Goal: Task Accomplishment & Management: Use online tool/utility

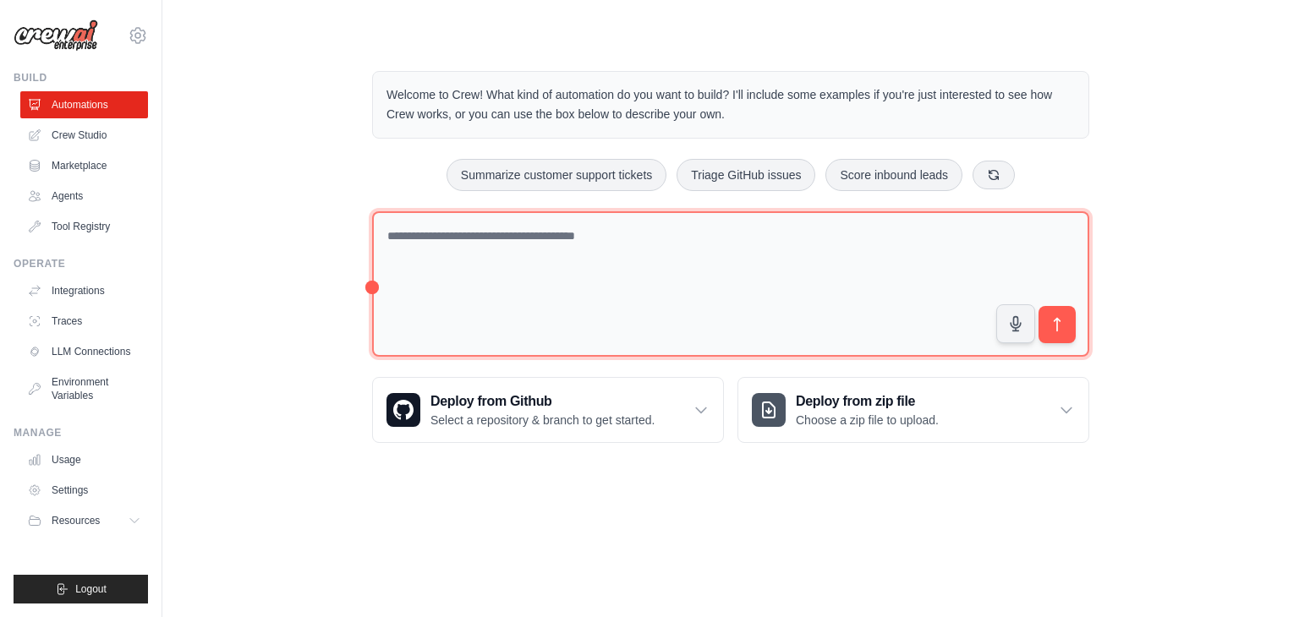
click at [650, 227] on textarea at bounding box center [730, 284] width 717 height 146
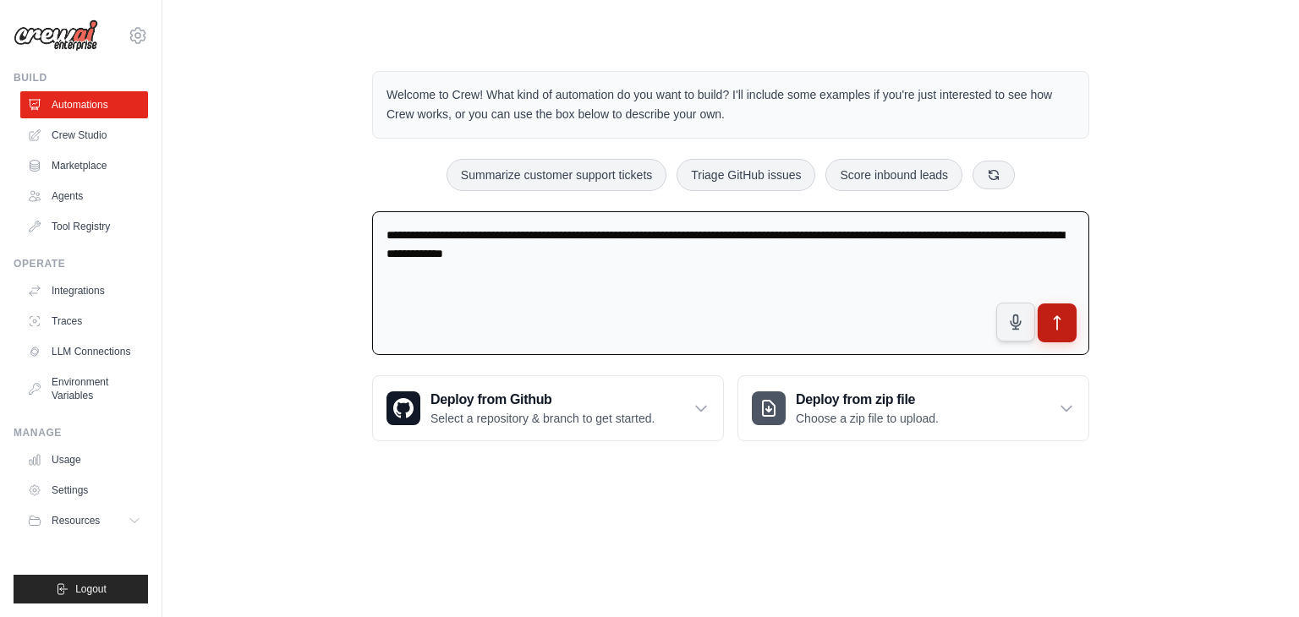
type textarea "**********"
click at [1066, 326] on button "submit" at bounding box center [1057, 323] width 39 height 39
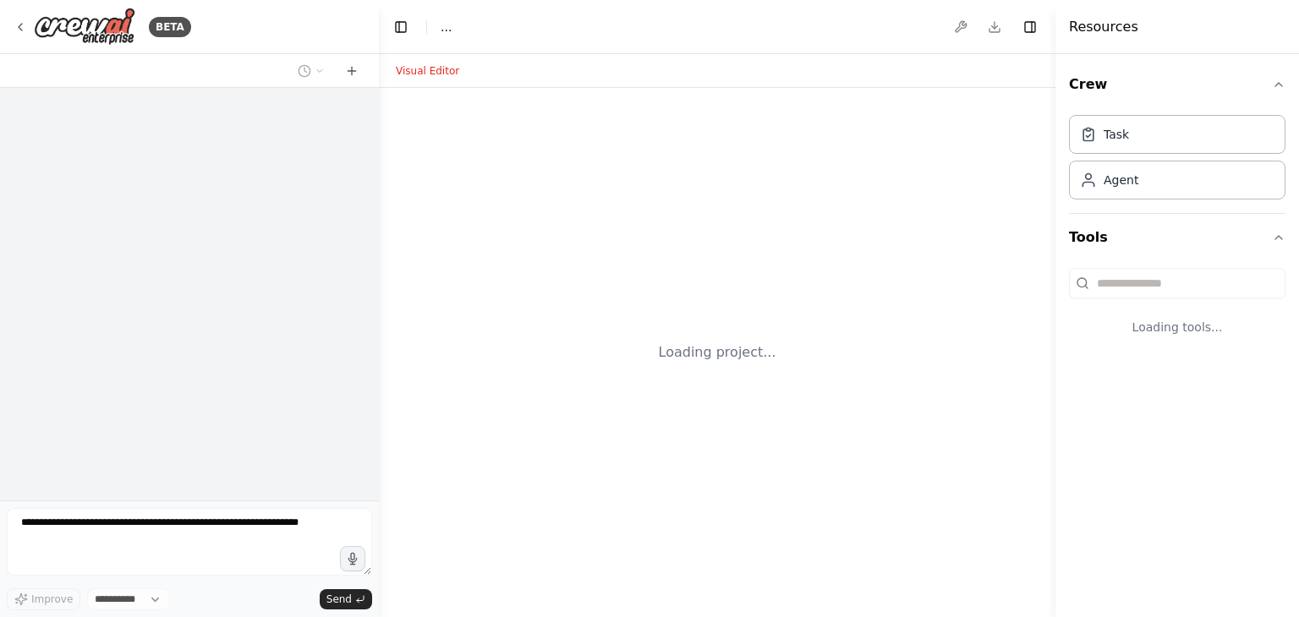
select select "****"
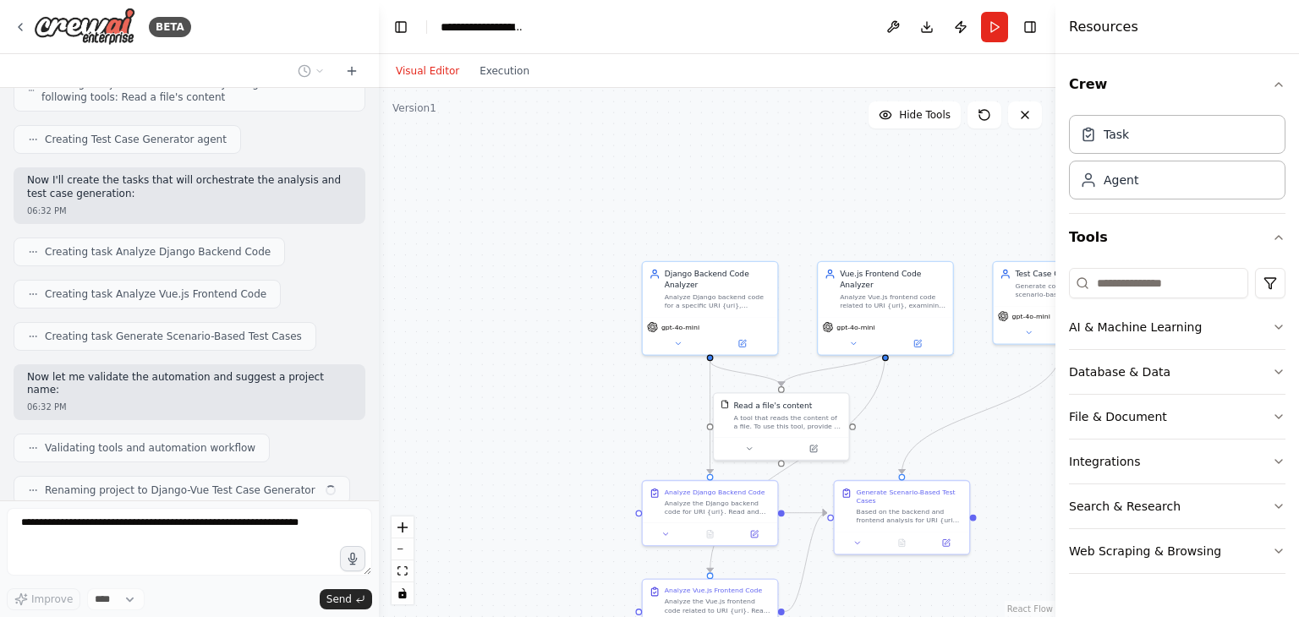
scroll to position [1066, 0]
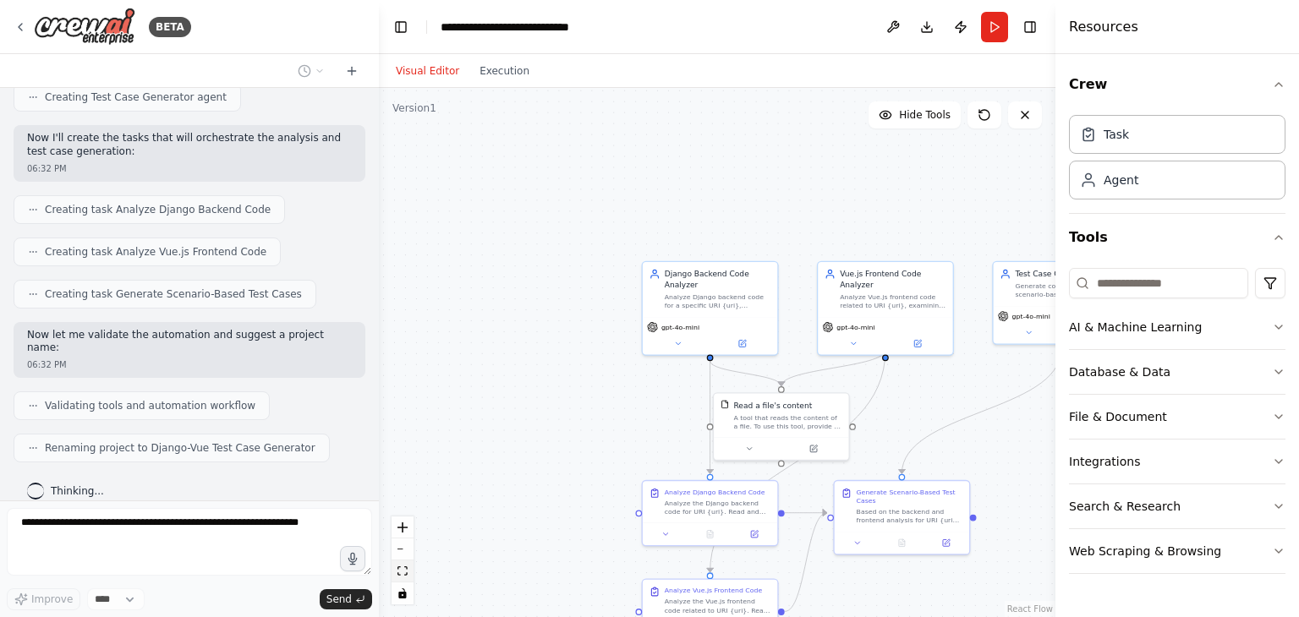
click at [403, 570] on icon "fit view" at bounding box center [402, 571] width 10 height 9
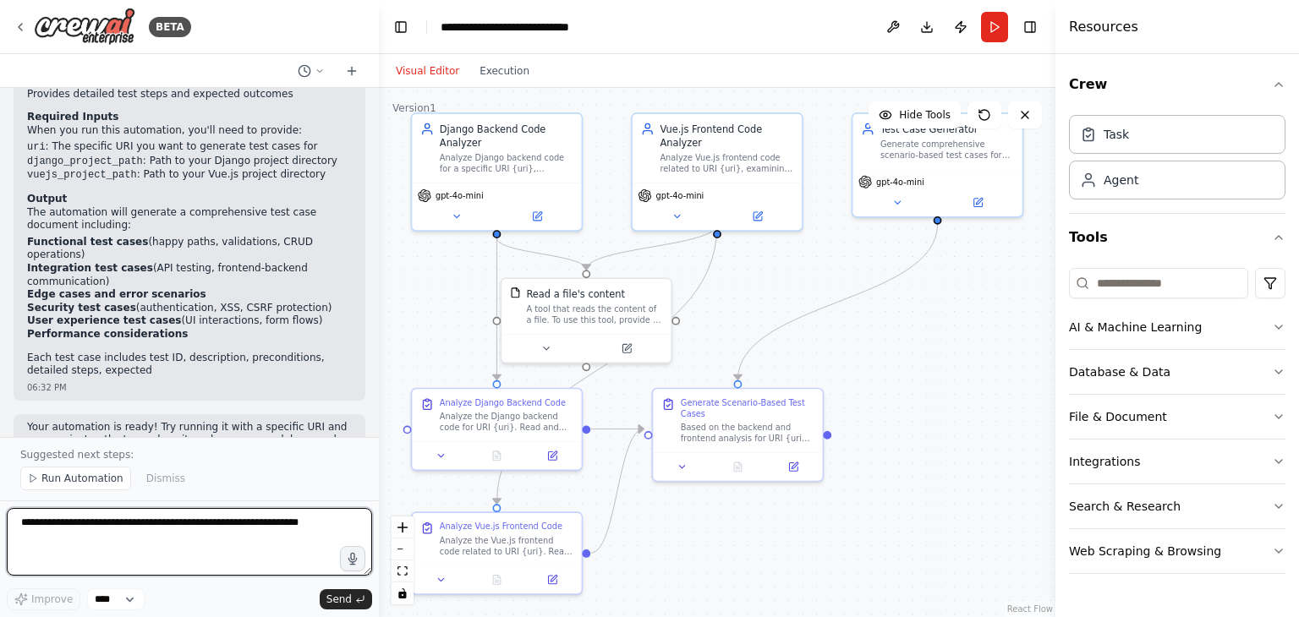
scroll to position [1806, 0]
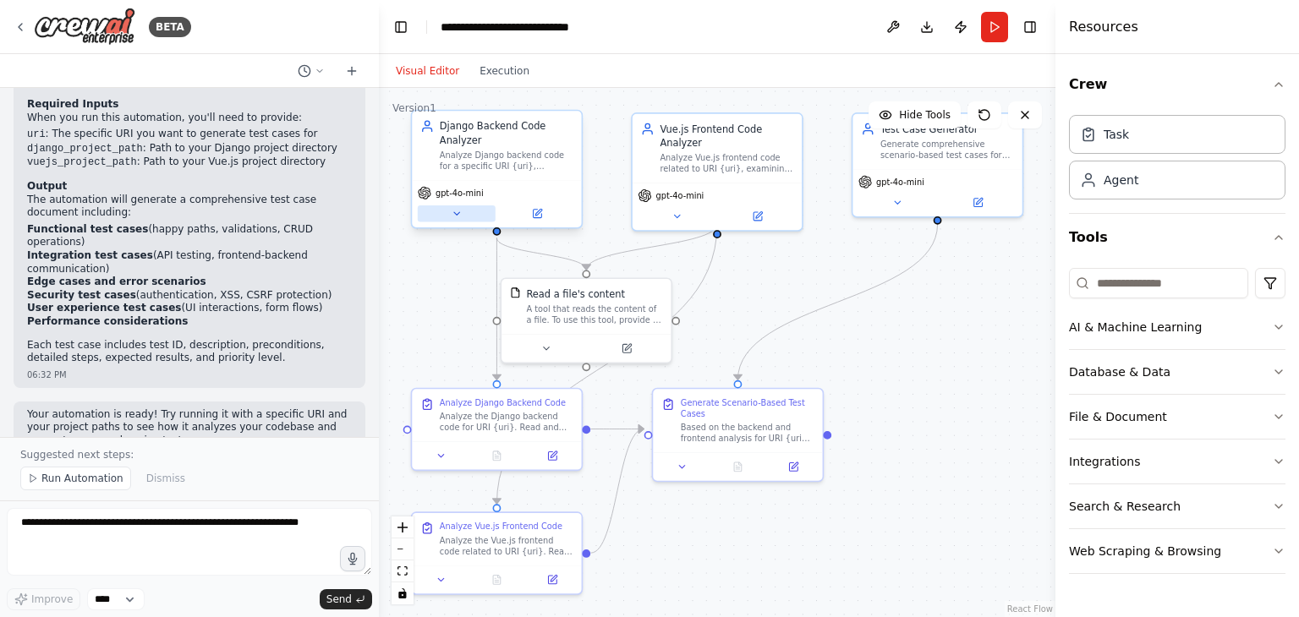
click at [451, 218] on icon at bounding box center [456, 213] width 11 height 11
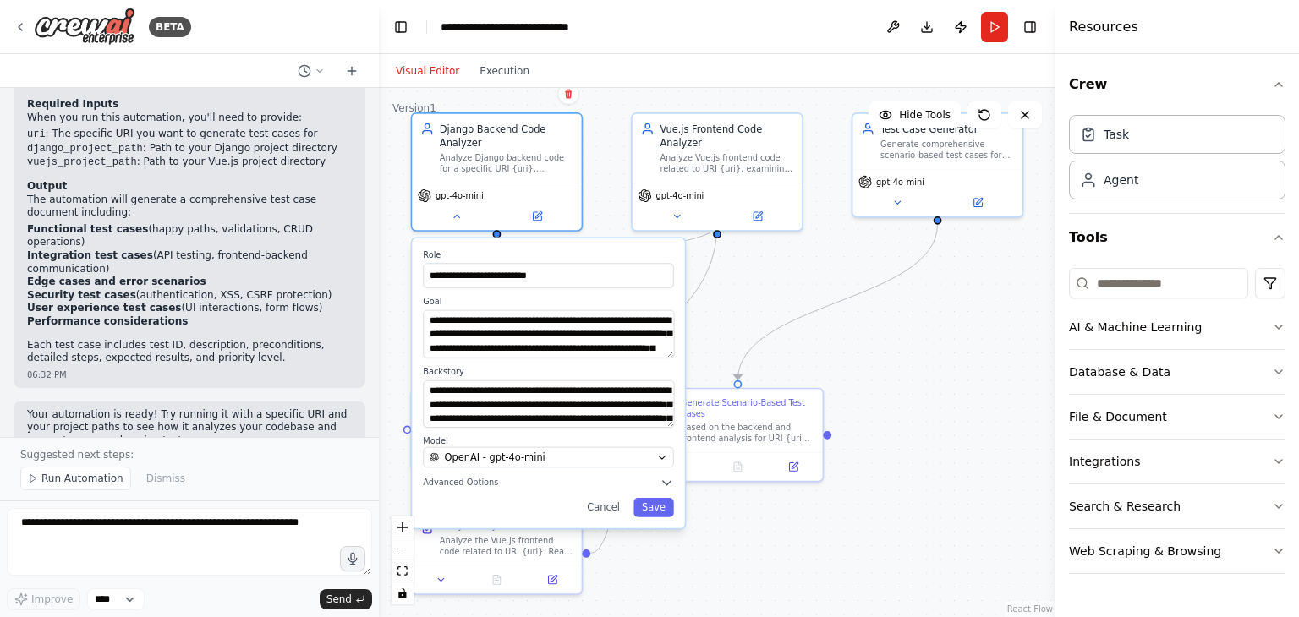
click at [558, 470] on div "**********" at bounding box center [548, 383] width 272 height 290
click at [540, 463] on div "OpenAI - gpt-4o-mini" at bounding box center [541, 458] width 222 height 14
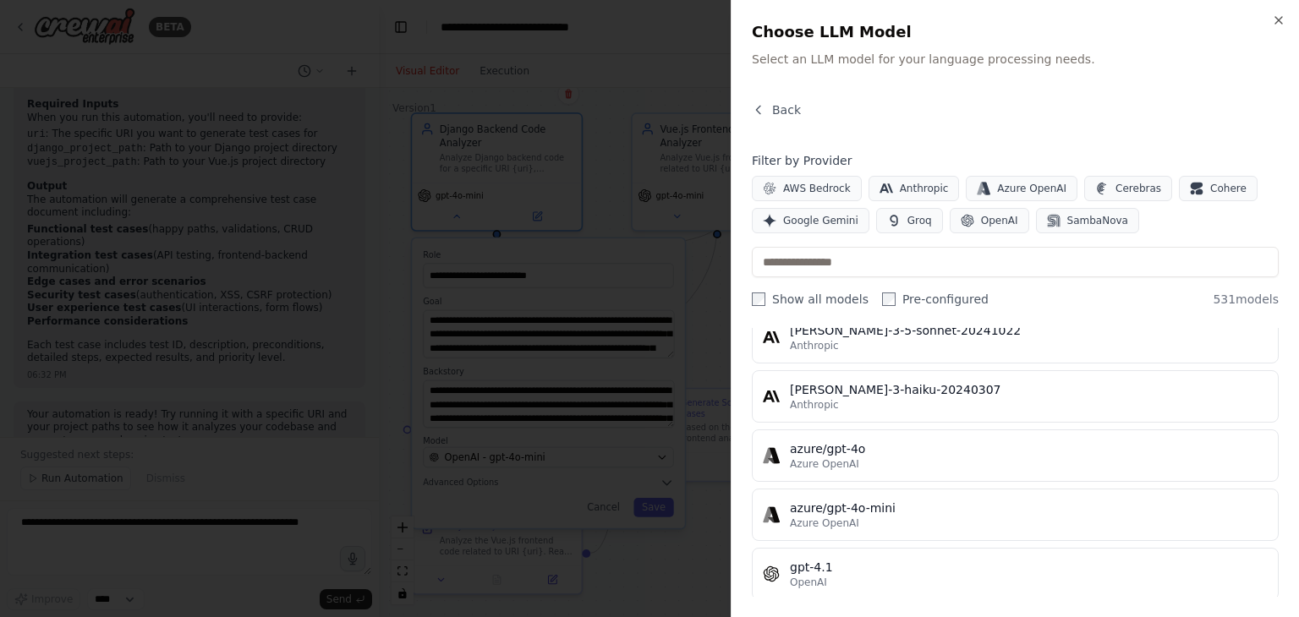
scroll to position [0, 0]
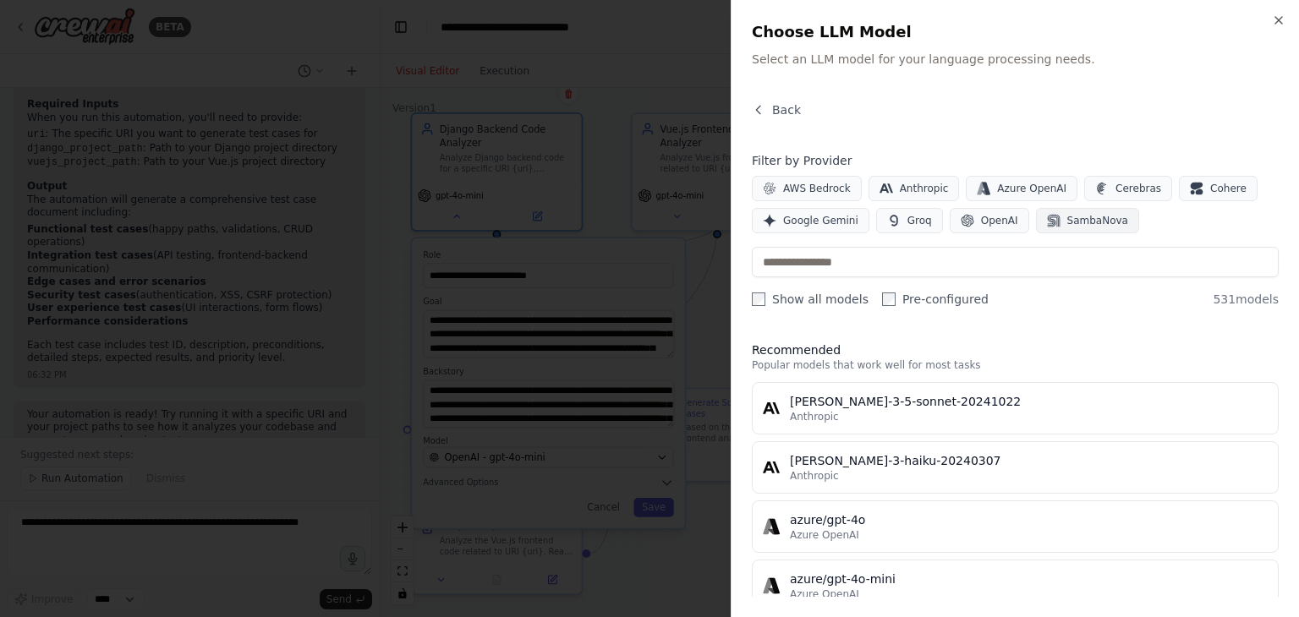
click at [1089, 222] on span "SambaNova" at bounding box center [1097, 221] width 61 height 14
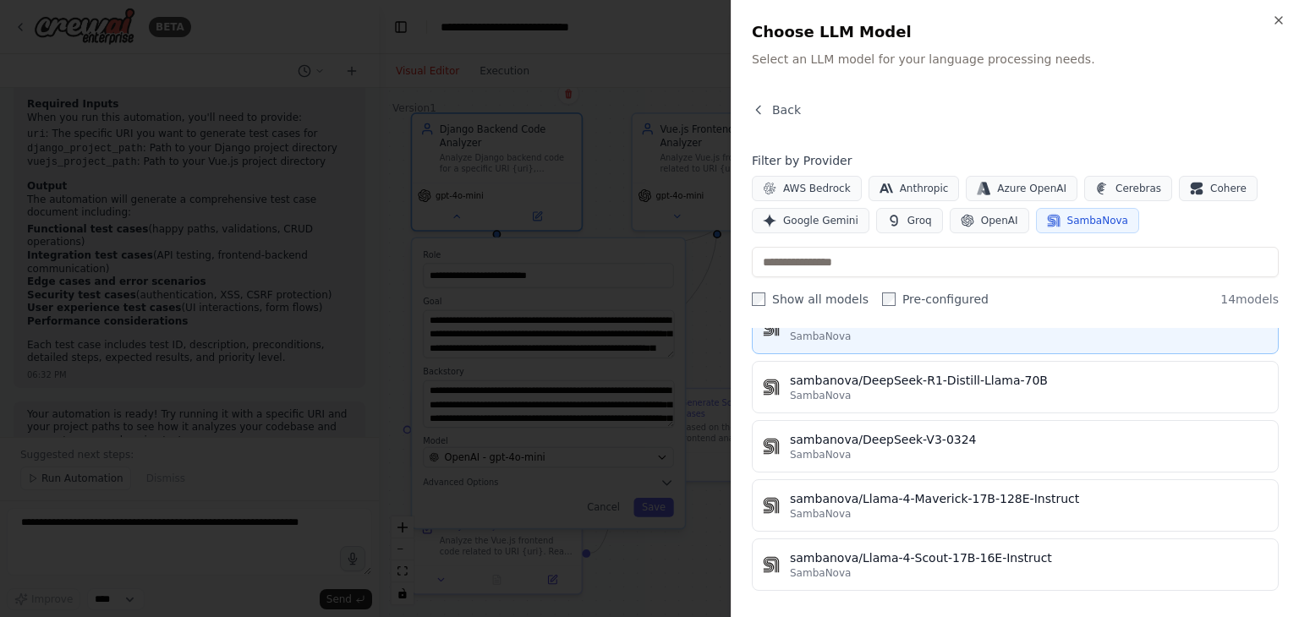
scroll to position [81, 0]
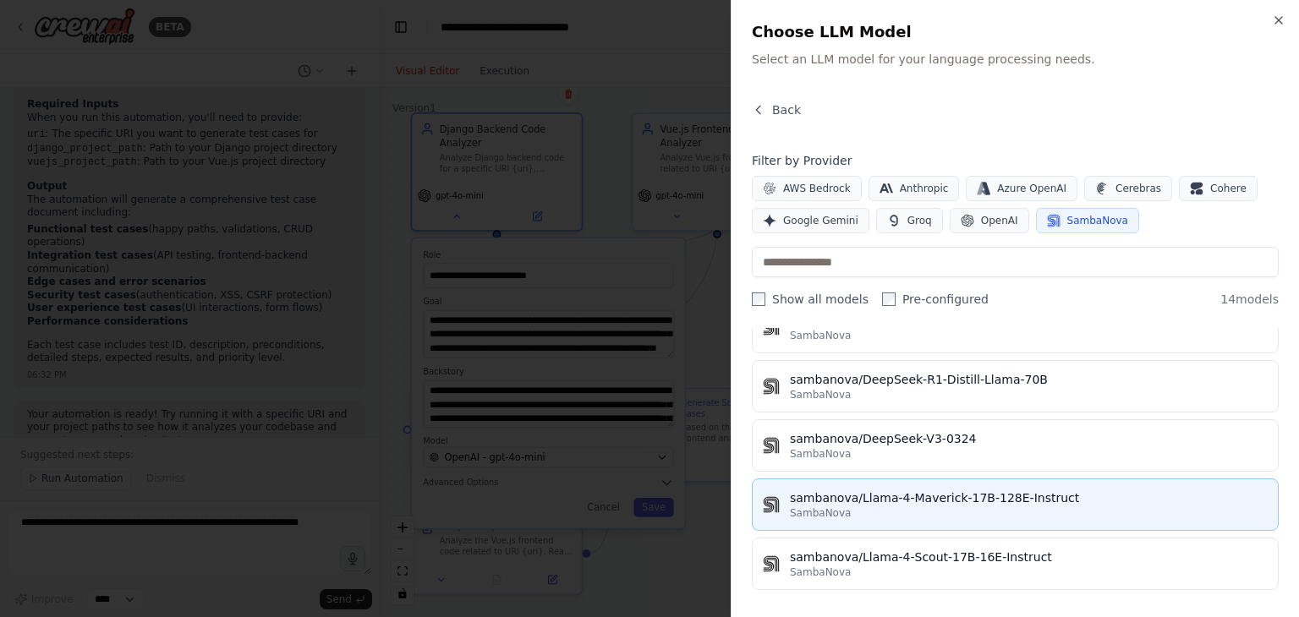
click at [920, 498] on div "sambanova/Llama-4-Maverick-17B-128E-Instruct" at bounding box center [1029, 498] width 478 height 17
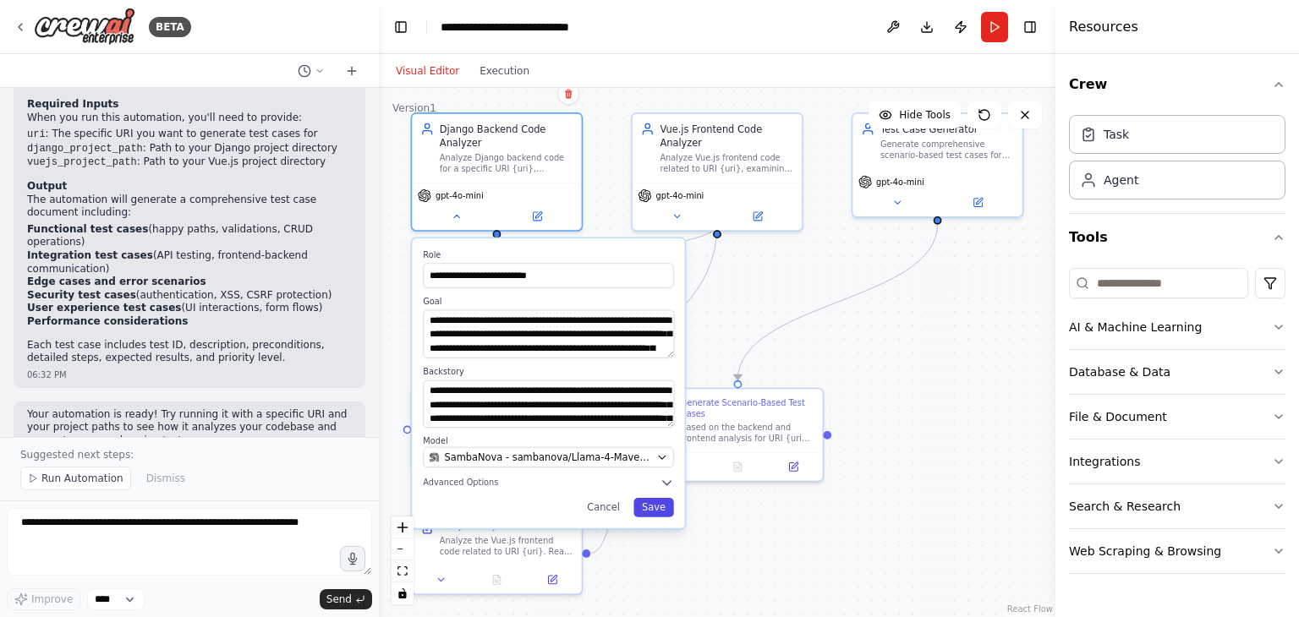
click at [663, 511] on button "Save" at bounding box center [653, 507] width 41 height 19
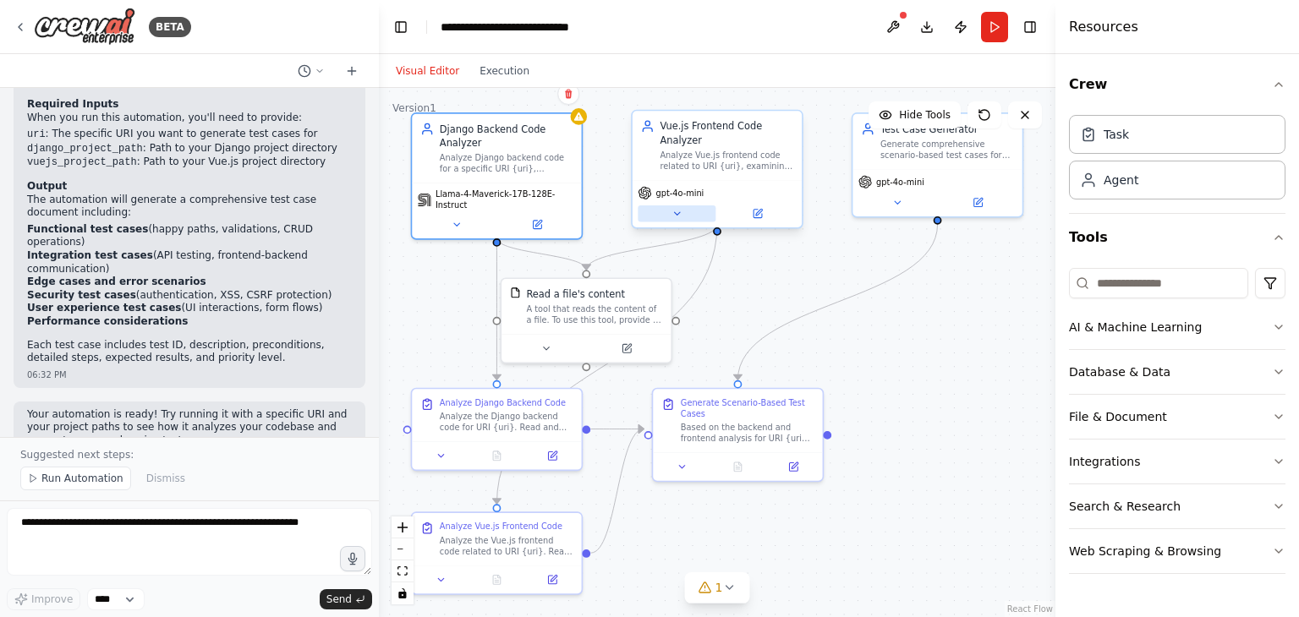
click at [676, 206] on button at bounding box center [677, 214] width 78 height 17
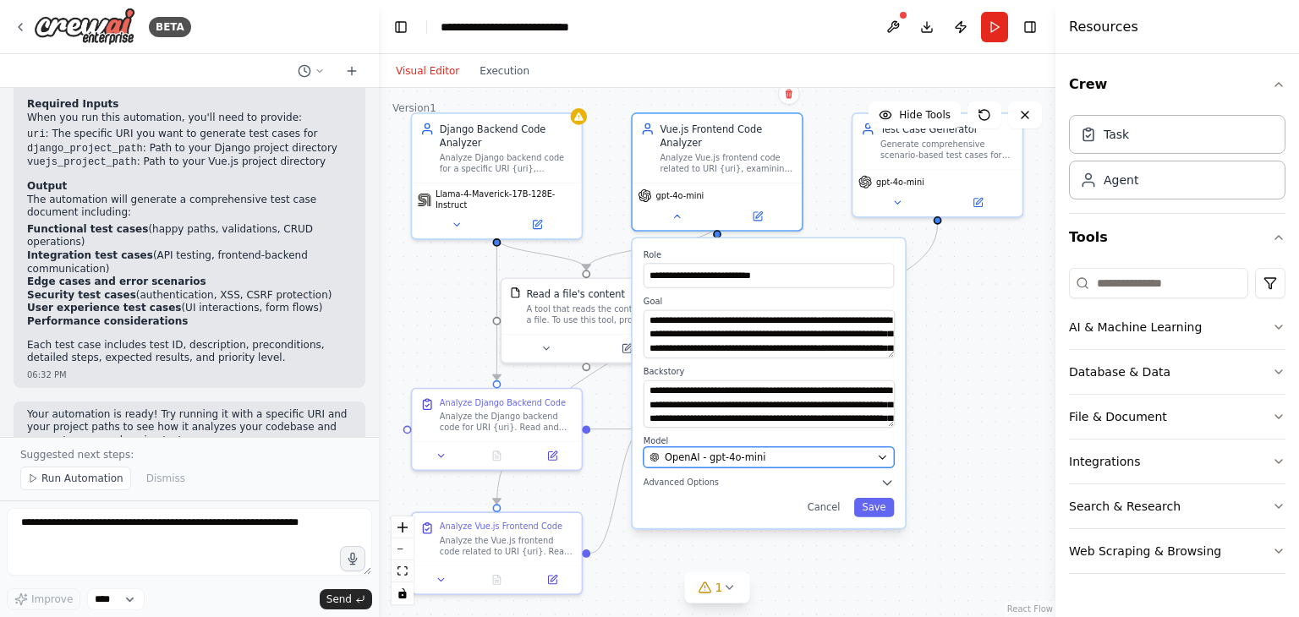
click at [717, 451] on span "OpenAI - gpt-4o-mini" at bounding box center [715, 458] width 101 height 14
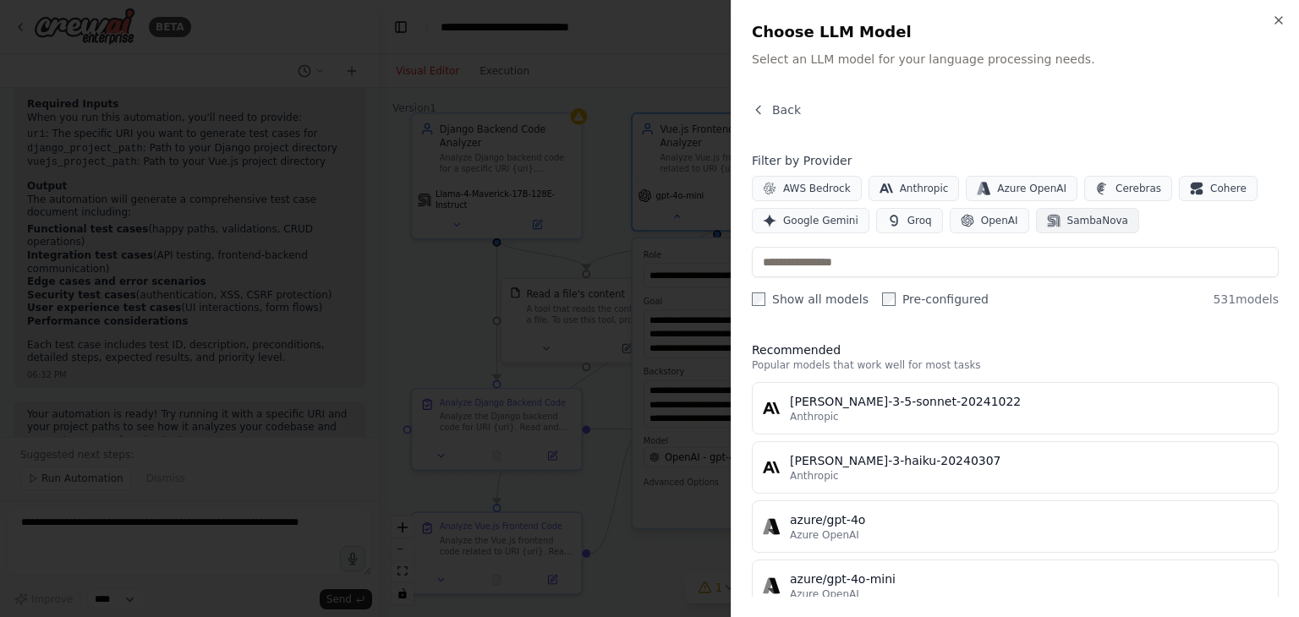
click at [1073, 217] on span "SambaNova" at bounding box center [1097, 221] width 61 height 14
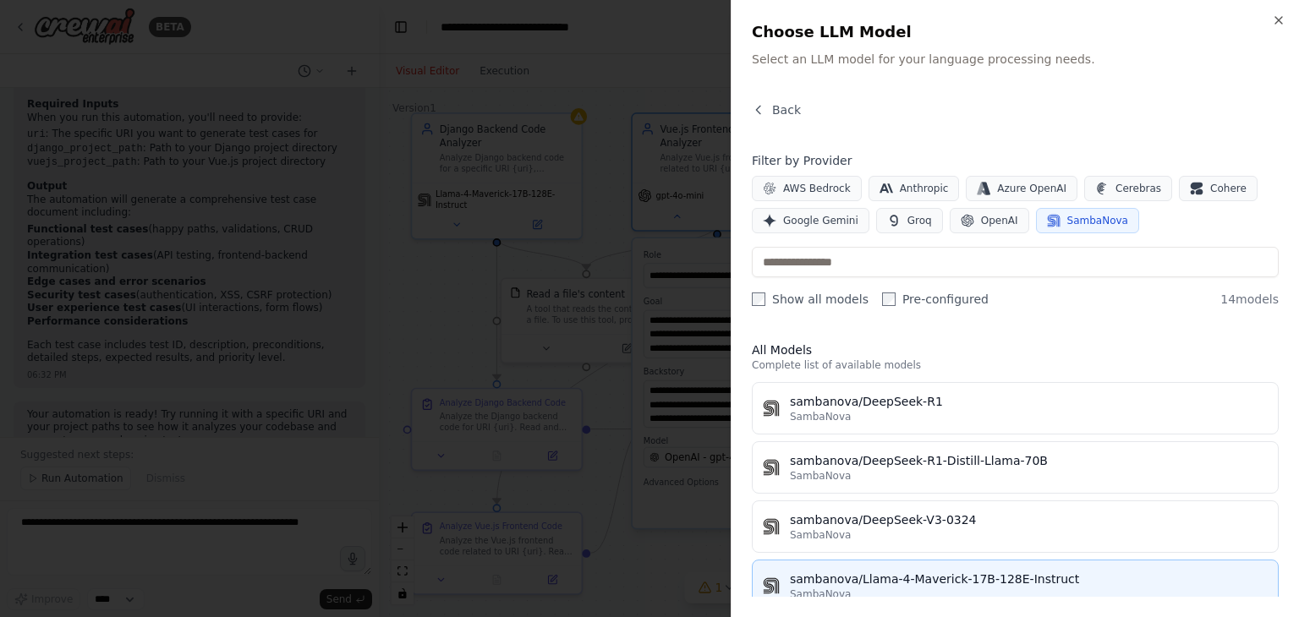
click at [886, 573] on div "sambanova/Llama-4-Maverick-17B-128E-Instruct" at bounding box center [1029, 579] width 478 height 17
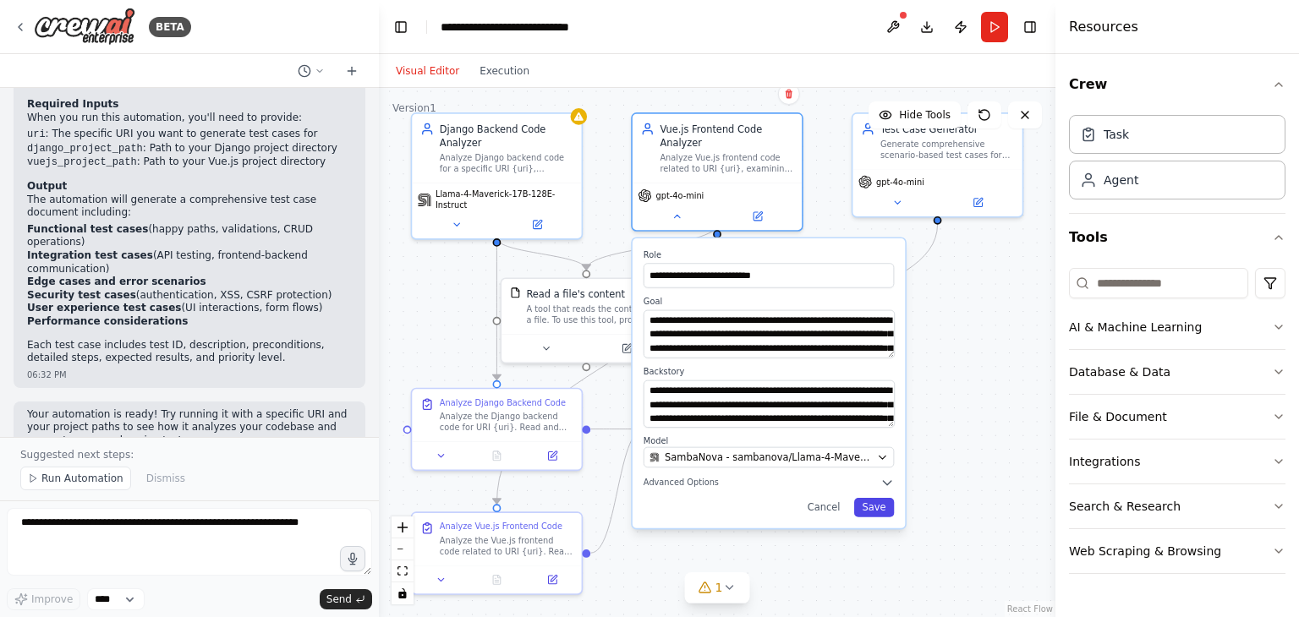
click at [874, 499] on button "Save" at bounding box center [874, 507] width 41 height 19
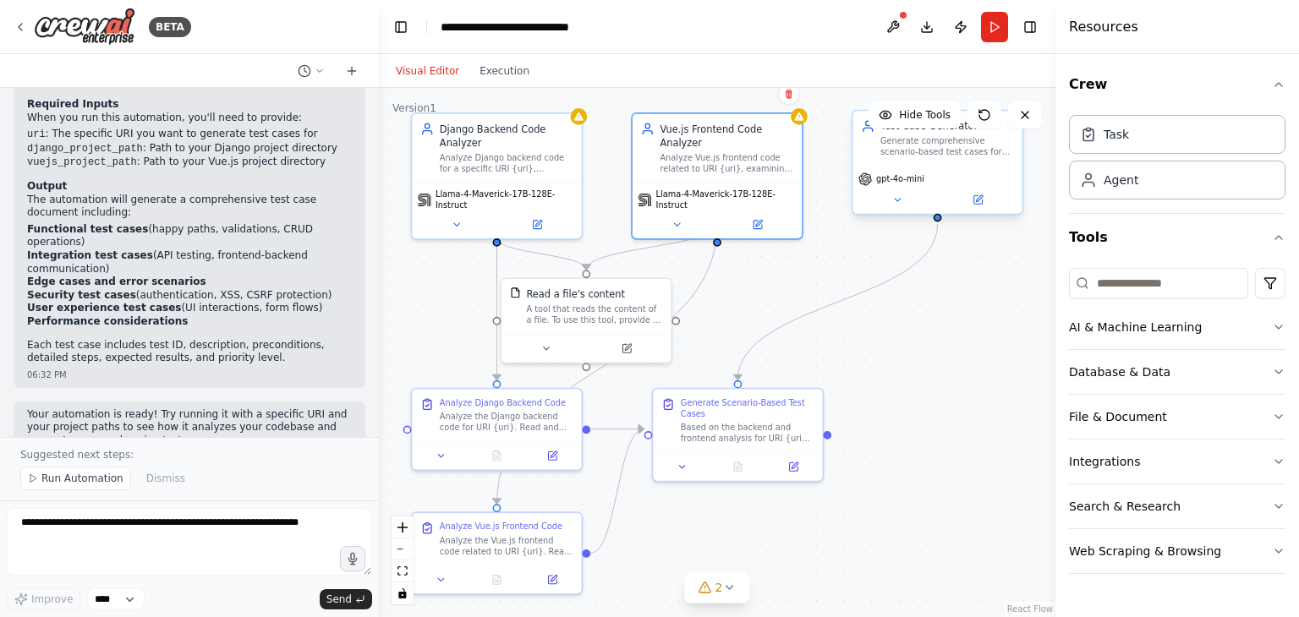
click at [901, 187] on div "gpt-4o-mini" at bounding box center [936, 190] width 169 height 47
click at [897, 201] on icon at bounding box center [896, 200] width 11 height 11
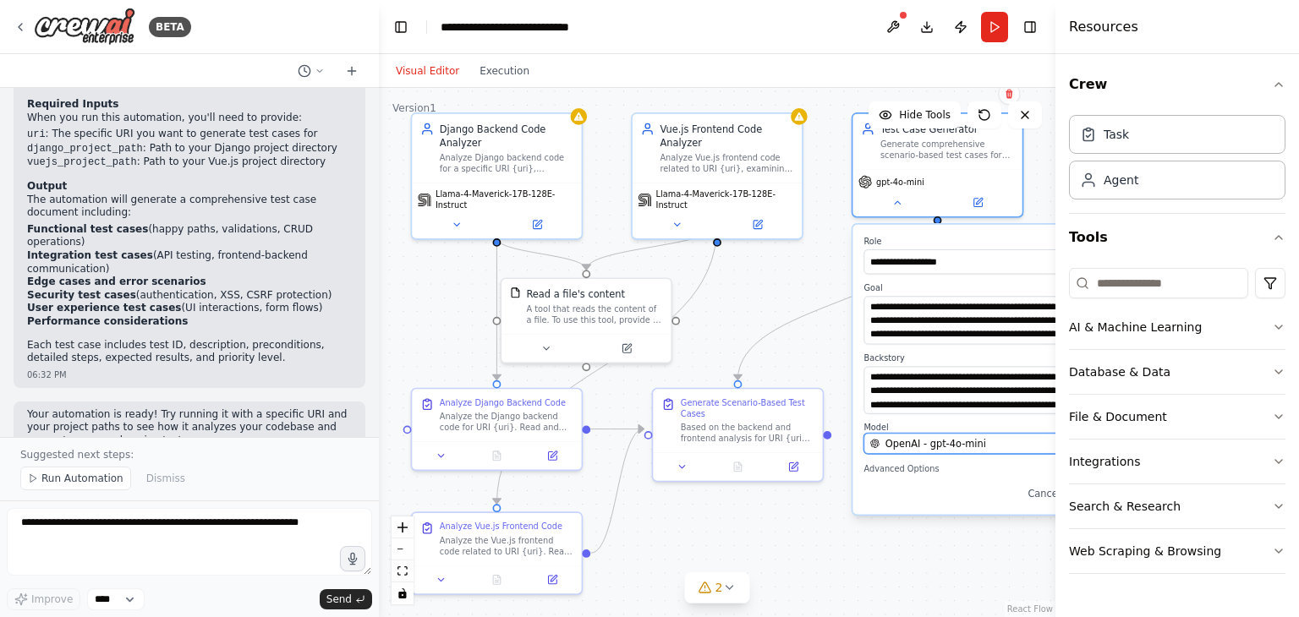
click at [923, 447] on span "OpenAI - gpt-4o-mini" at bounding box center [935, 444] width 101 height 14
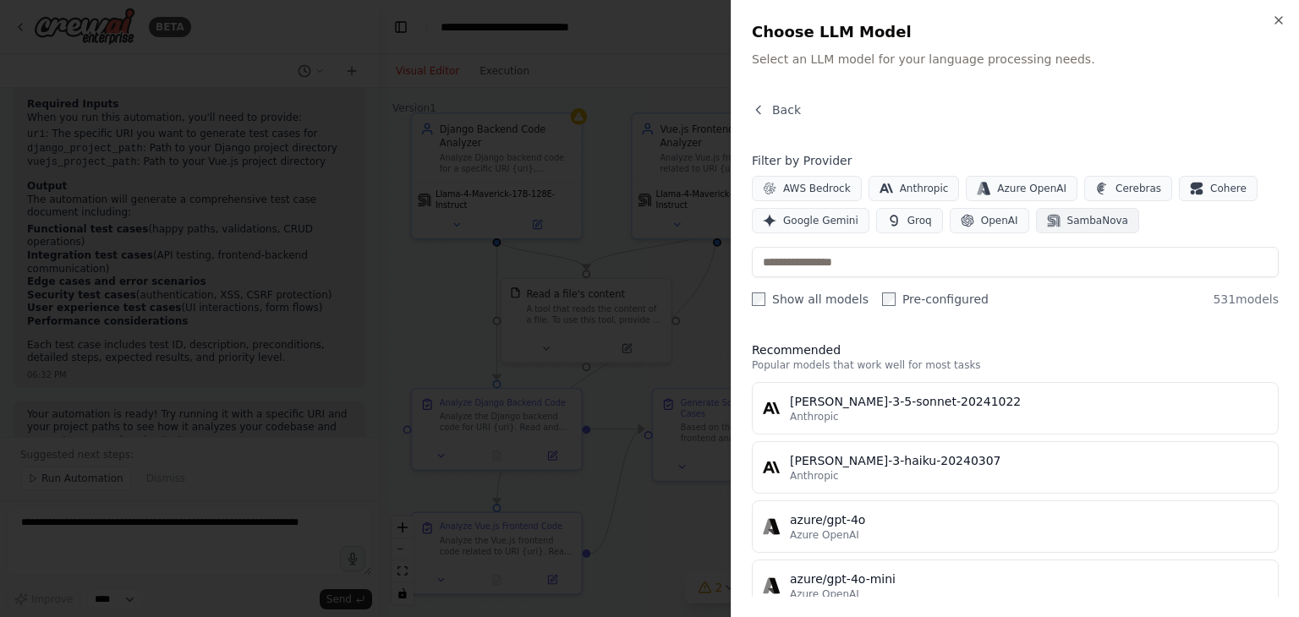
click at [1076, 217] on span "SambaNova" at bounding box center [1097, 221] width 61 height 14
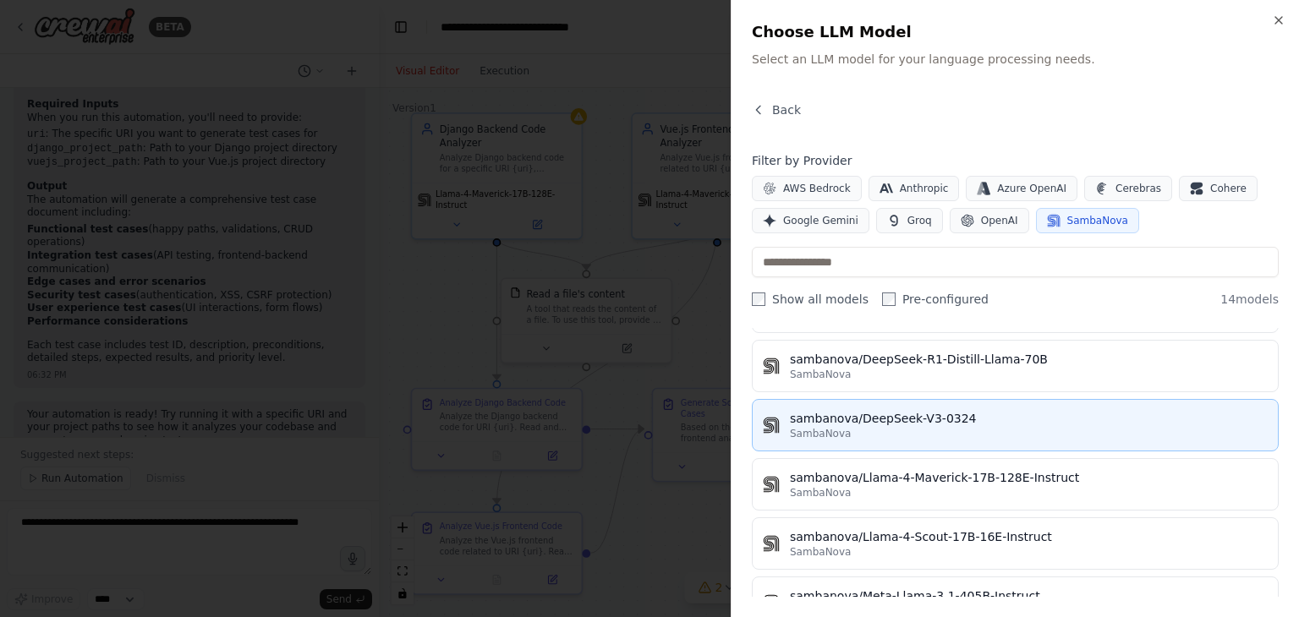
scroll to position [113, 0]
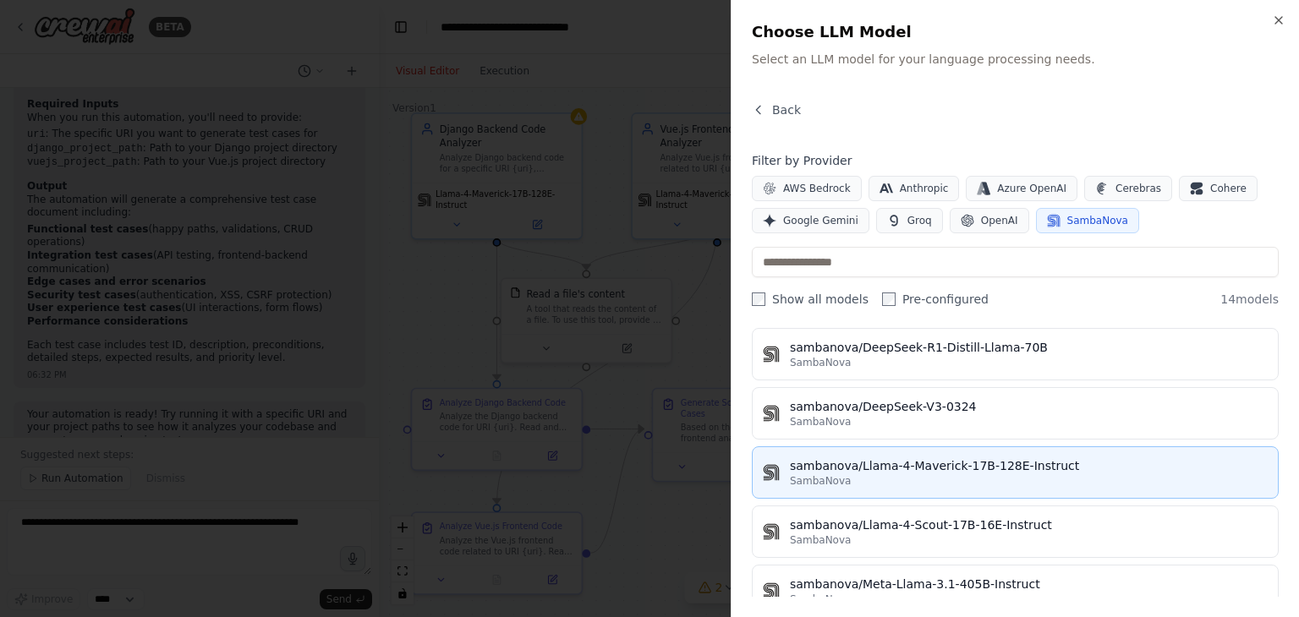
click at [907, 474] on div "SambaNova" at bounding box center [1029, 481] width 478 height 14
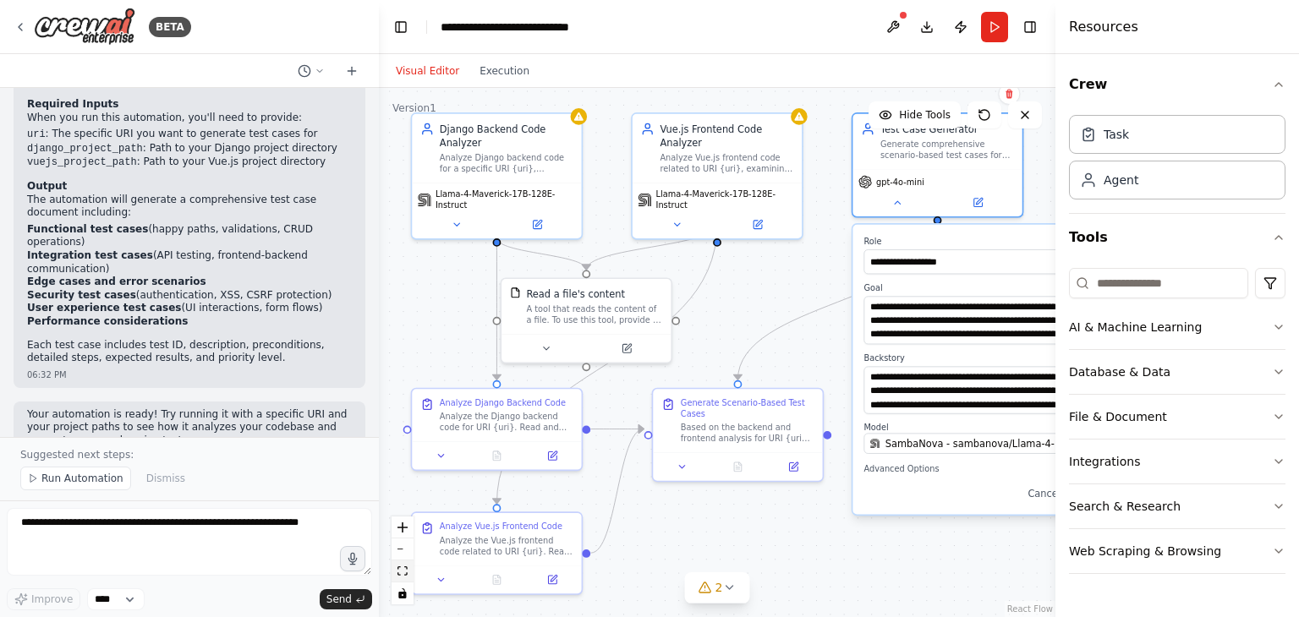
click at [401, 572] on icon "fit view" at bounding box center [402, 571] width 10 height 9
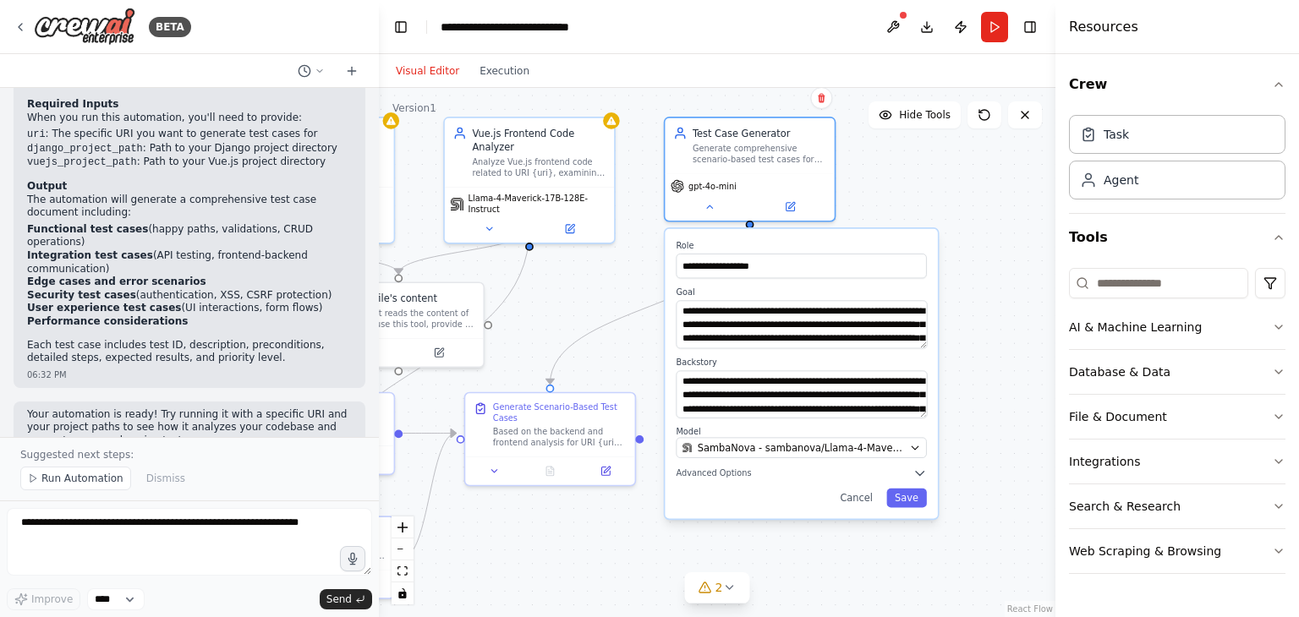
drag, startPoint x: 886, startPoint y: 566, endPoint x: 699, endPoint y: 570, distance: 187.8
click at [699, 570] on div ".deletable-edge-delete-btn { width: 20px; height: 20px; border: 0px solid #ffff…" at bounding box center [717, 352] width 677 height 529
click at [909, 498] on button "Save" at bounding box center [906, 498] width 41 height 19
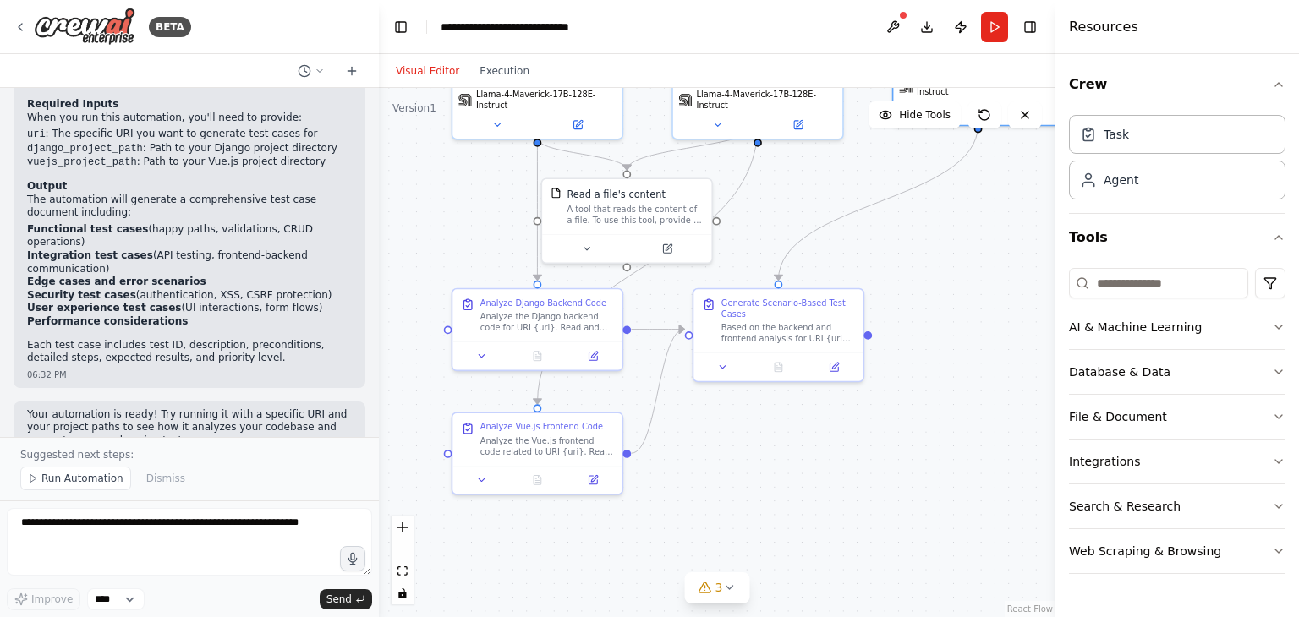
drag, startPoint x: 808, startPoint y: 403, endPoint x: 1037, endPoint y: 299, distance: 250.9
click at [1037, 299] on div ".deletable-edge-delete-btn { width: 20px; height: 20px; border: 0px solid #ffff…" at bounding box center [717, 352] width 677 height 529
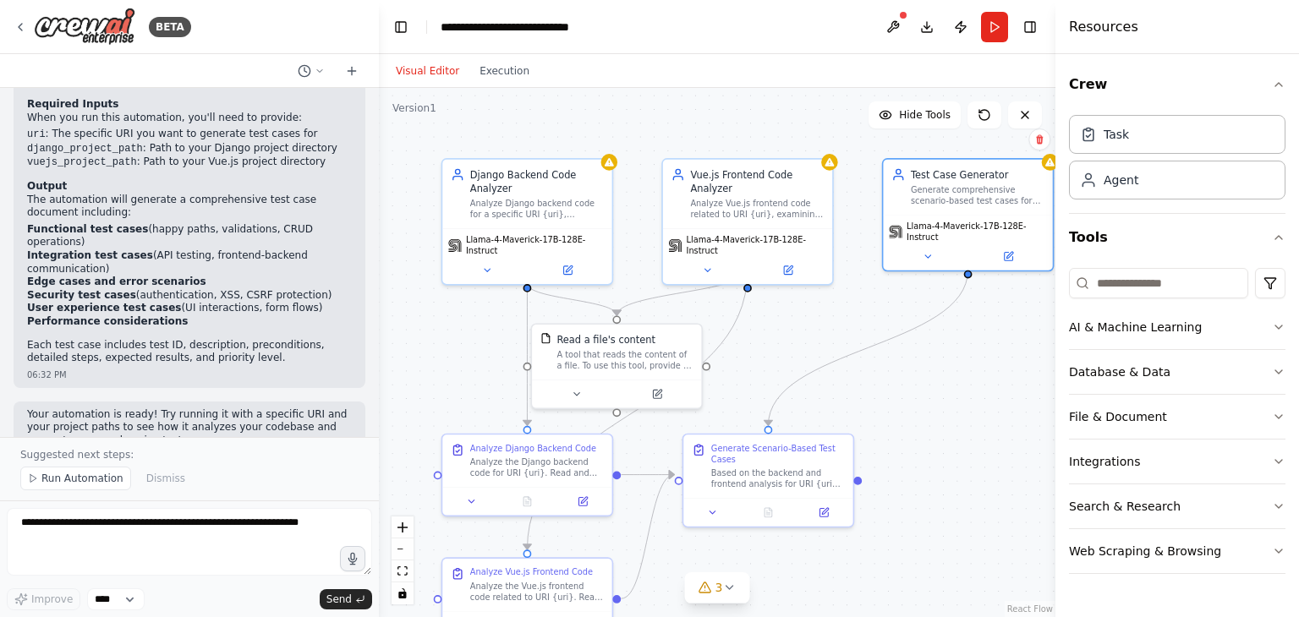
drag, startPoint x: 901, startPoint y: 251, endPoint x: 891, endPoint y: 397, distance: 145.8
click at [891, 397] on div ".deletable-edge-delete-btn { width: 20px; height: 20px; border: 0px solid #ffff…" at bounding box center [717, 352] width 677 height 529
click at [565, 264] on icon at bounding box center [568, 268] width 8 height 8
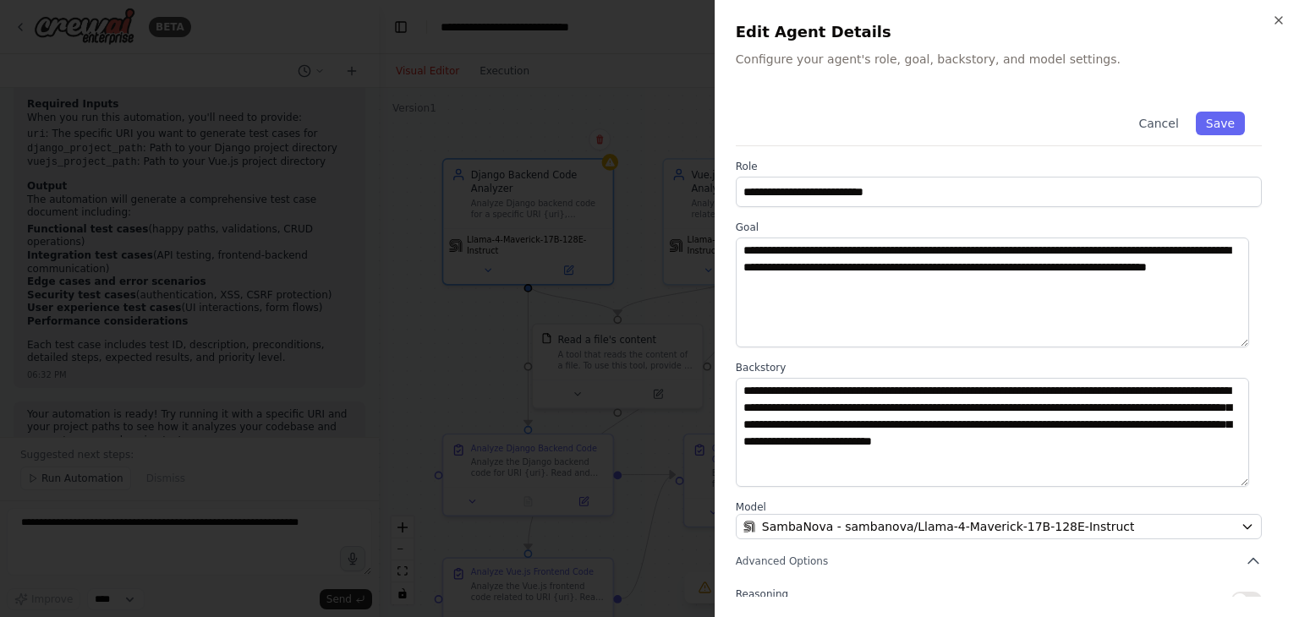
scroll to position [147, 0]
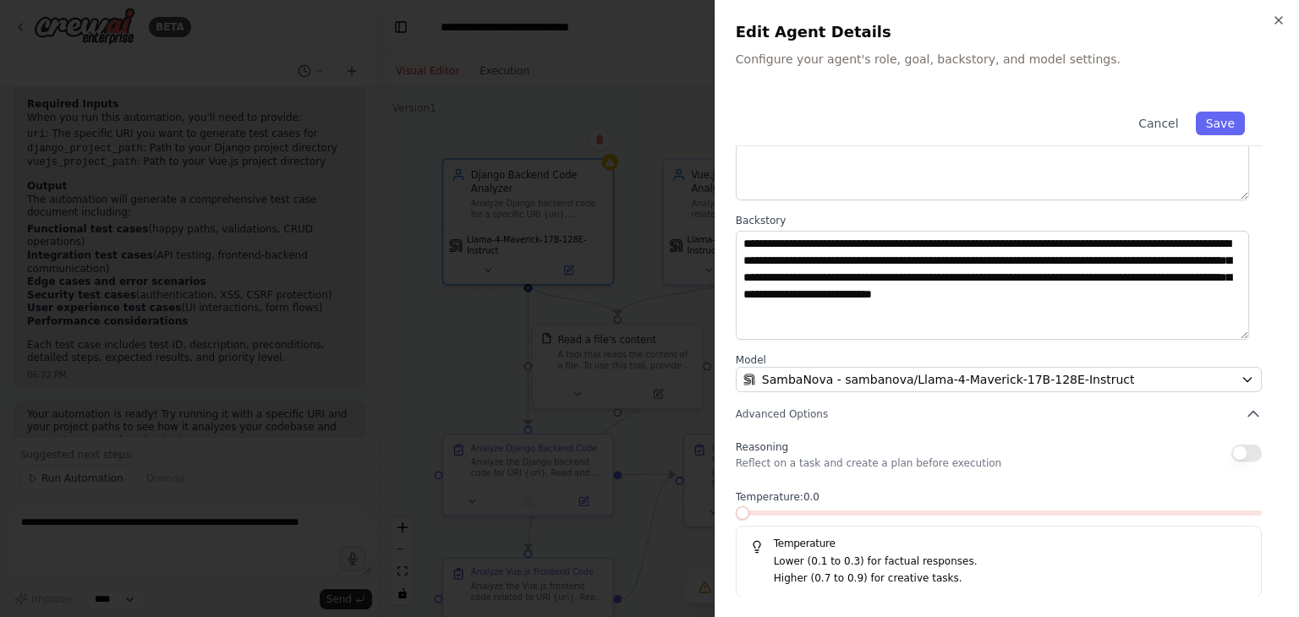
click at [736, 518] on span at bounding box center [743, 514] width 14 height 14
click at [1203, 123] on button "Save" at bounding box center [1220, 124] width 49 height 24
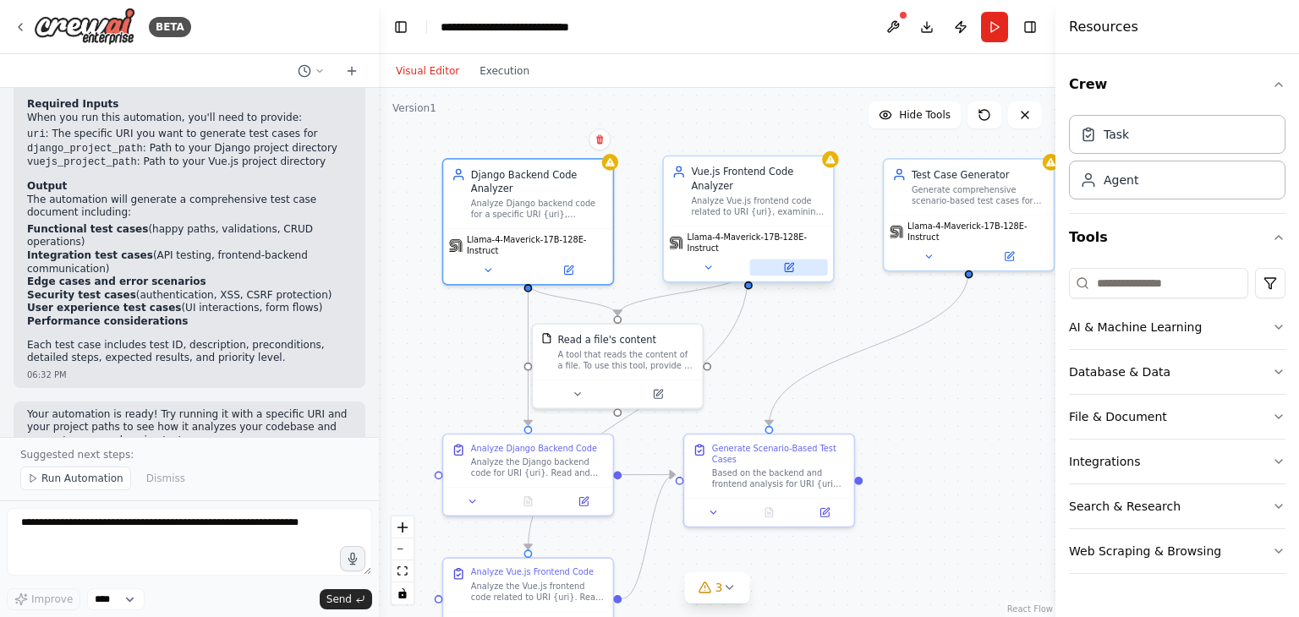
click at [784, 262] on icon at bounding box center [788, 267] width 11 height 11
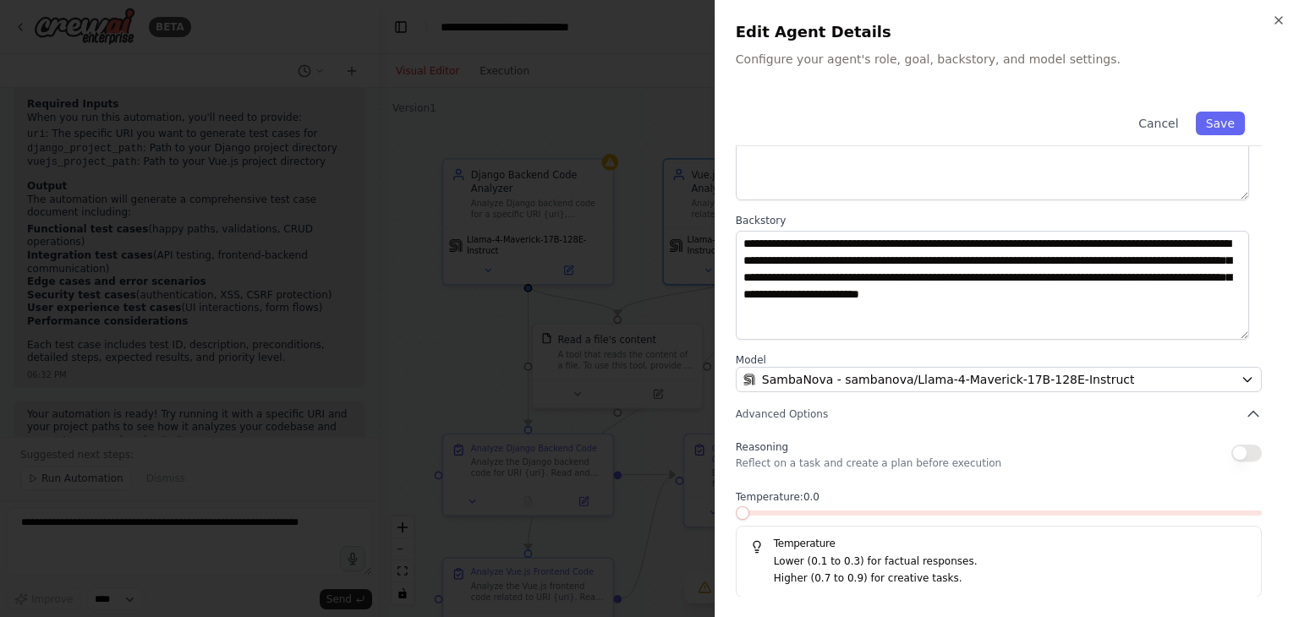
click at [736, 520] on span at bounding box center [743, 514] width 14 height 14
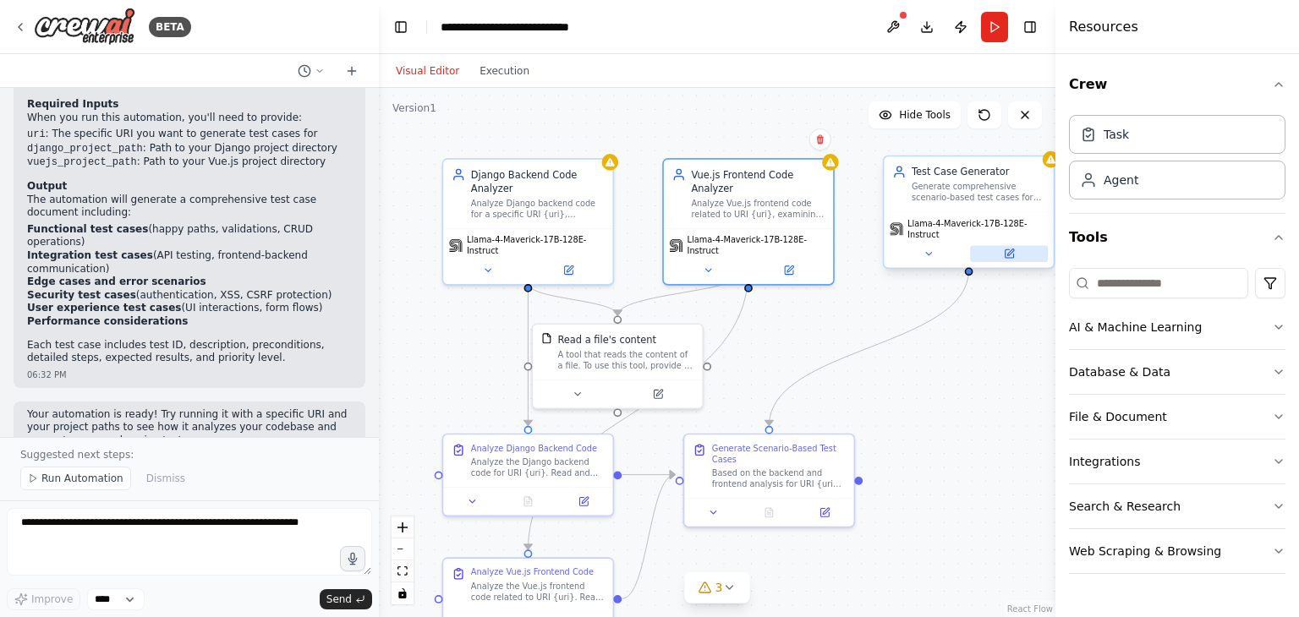
click at [1014, 249] on icon at bounding box center [1009, 254] width 11 height 11
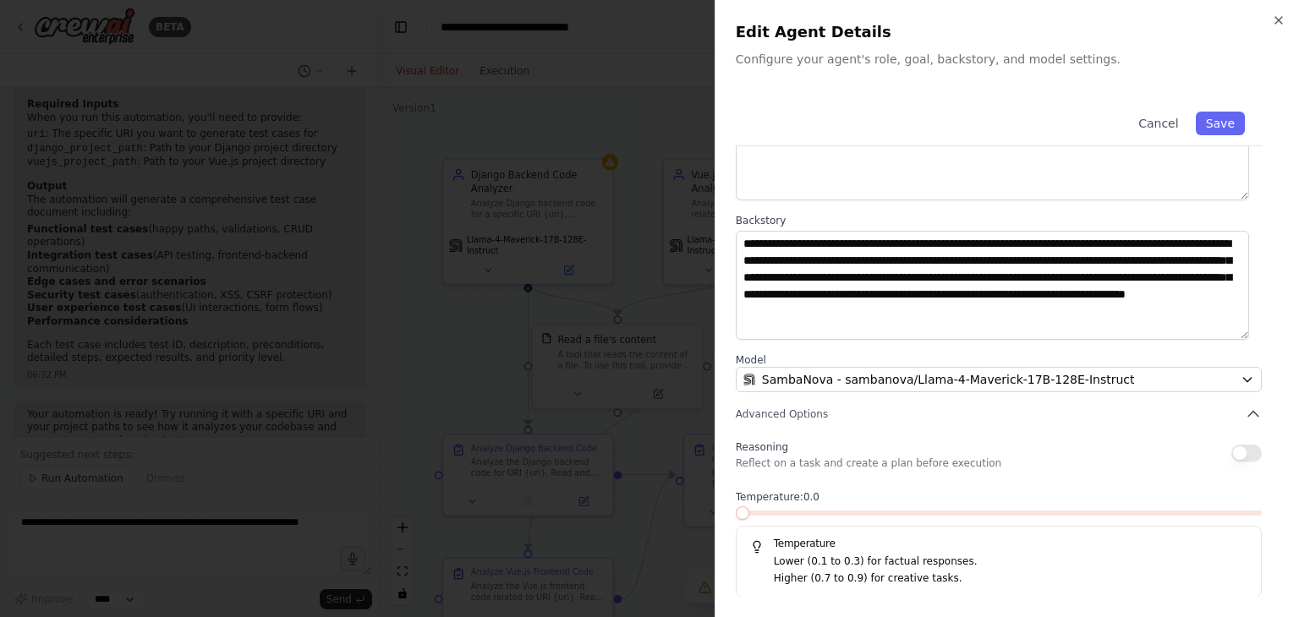
click at [736, 507] on span at bounding box center [743, 514] width 14 height 14
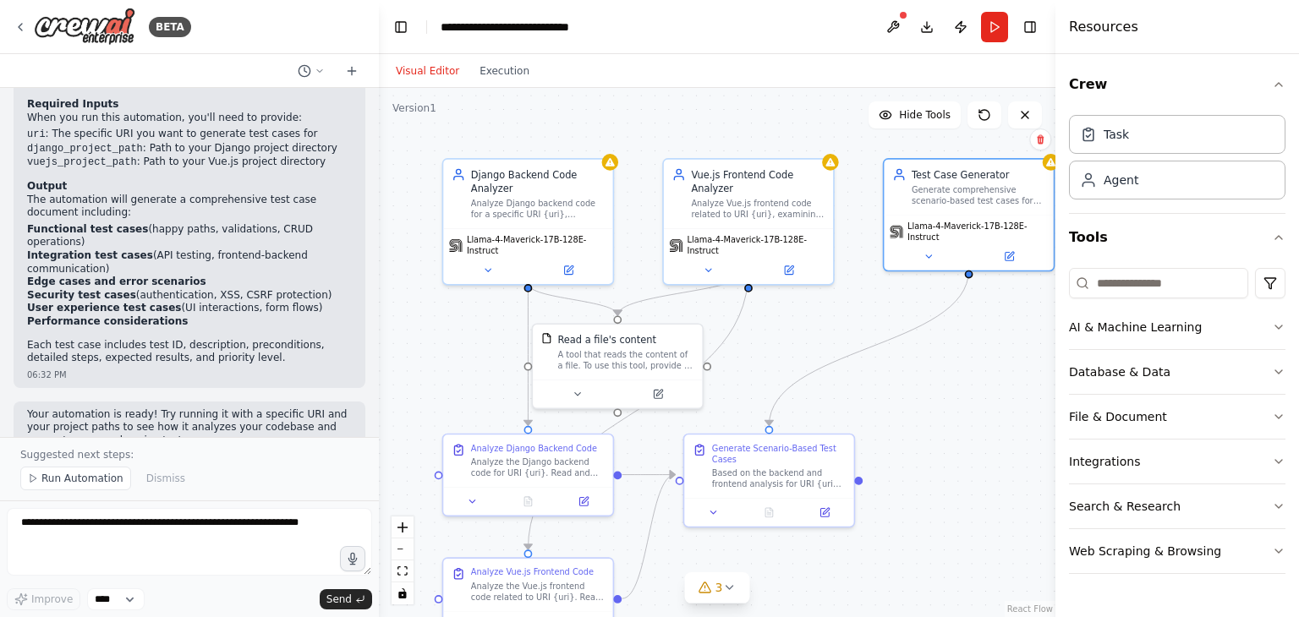
click at [954, 334] on div ".deletable-edge-delete-btn { width: 20px; height: 20px; border: 0px solid #ffff…" at bounding box center [717, 352] width 677 height 529
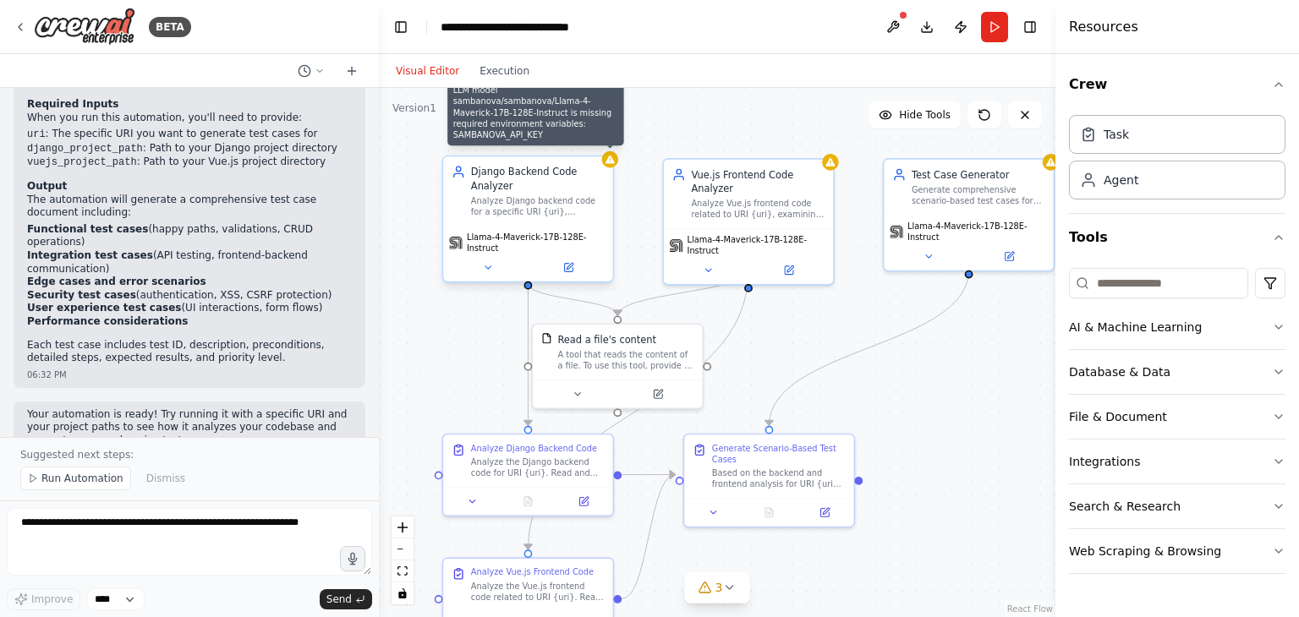
click at [607, 163] on icon at bounding box center [610, 160] width 9 height 8
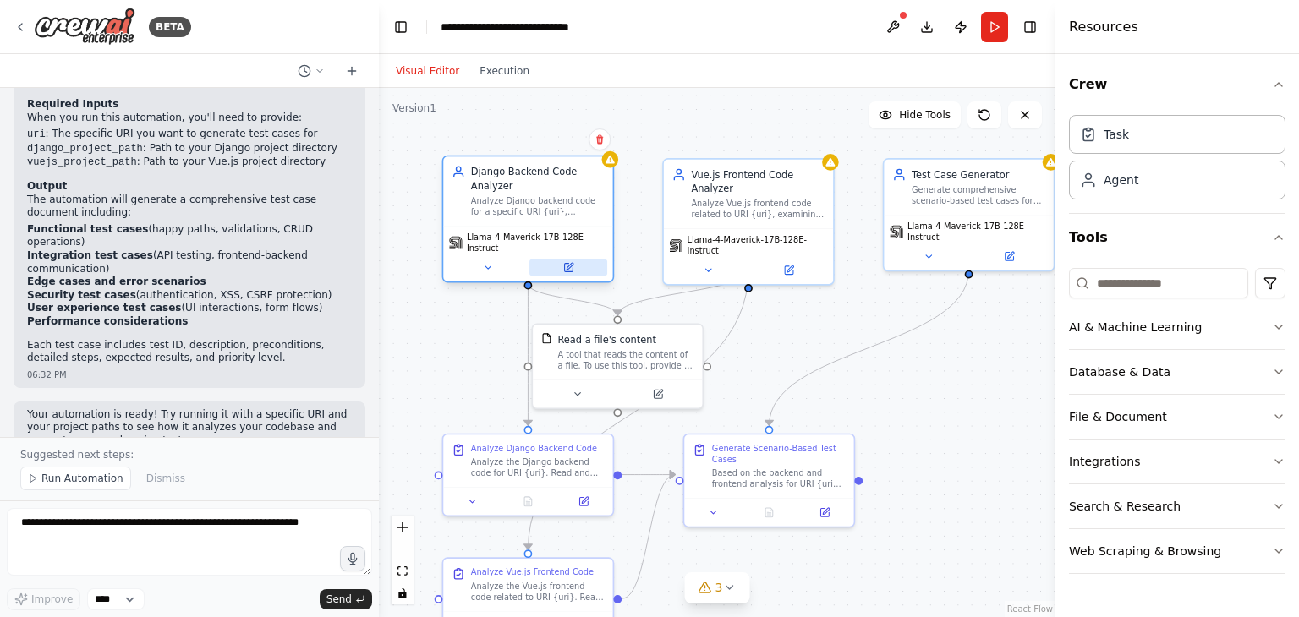
click at [531, 260] on button at bounding box center [568, 268] width 78 height 17
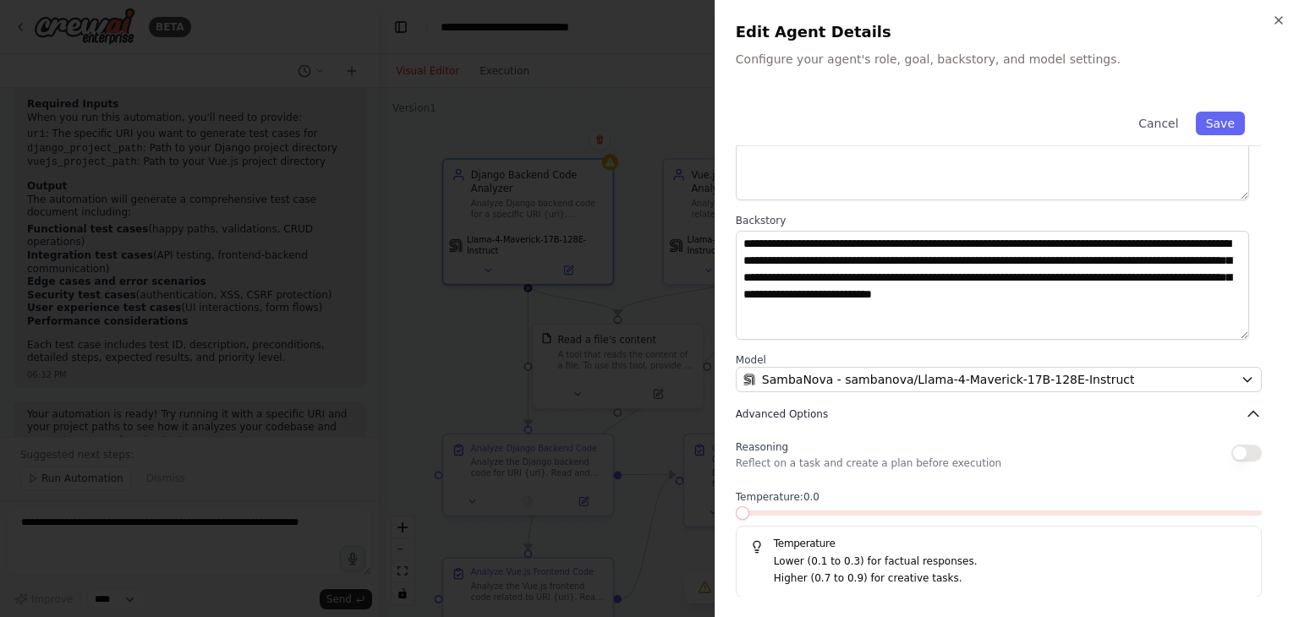
click at [760, 413] on span "Advanced Options" at bounding box center [782, 415] width 92 height 14
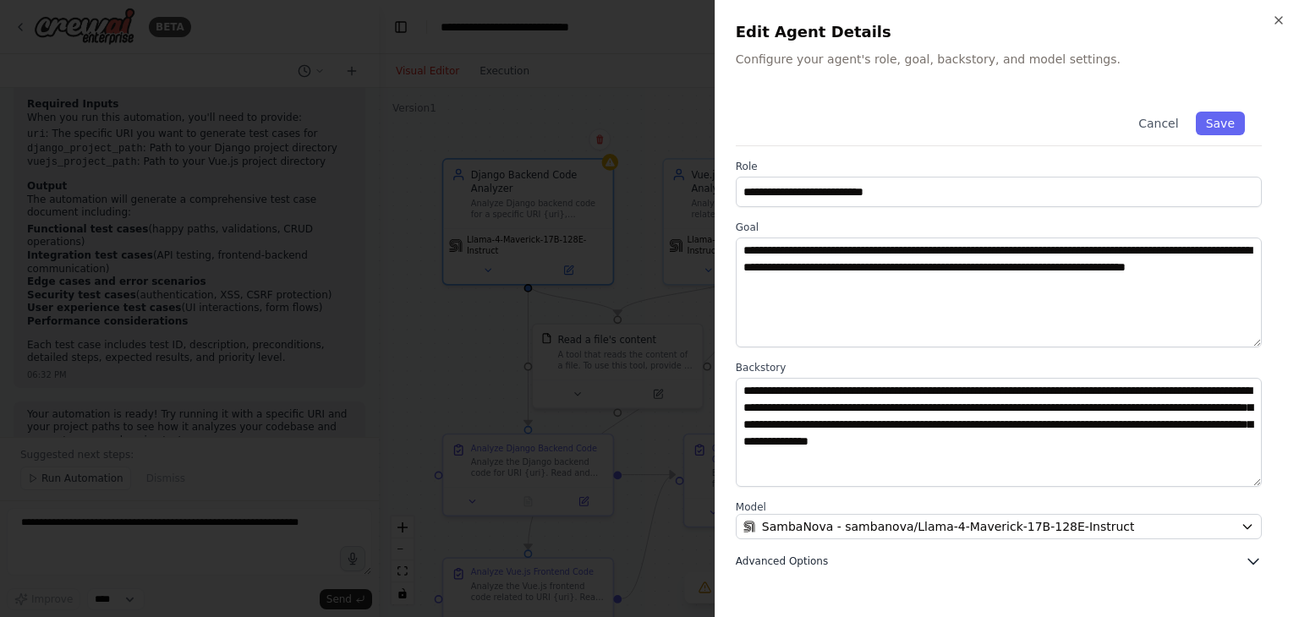
click at [796, 556] on span "Advanced Options" at bounding box center [782, 562] width 92 height 14
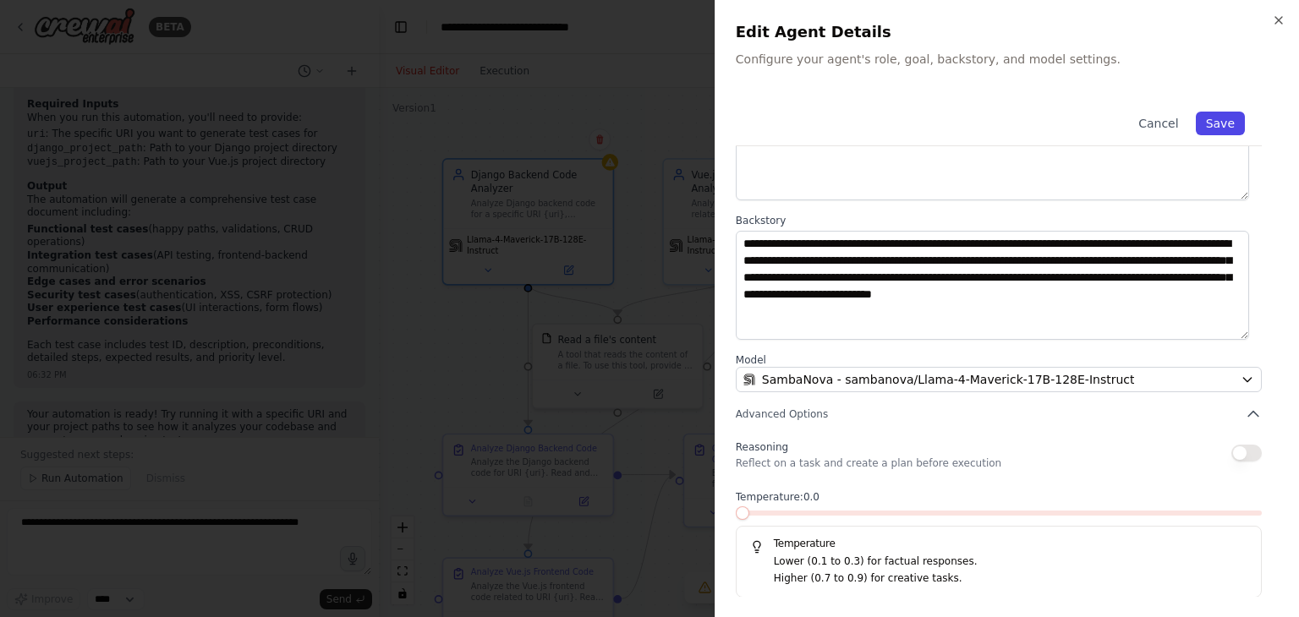
click at [1207, 127] on button "Save" at bounding box center [1220, 124] width 49 height 24
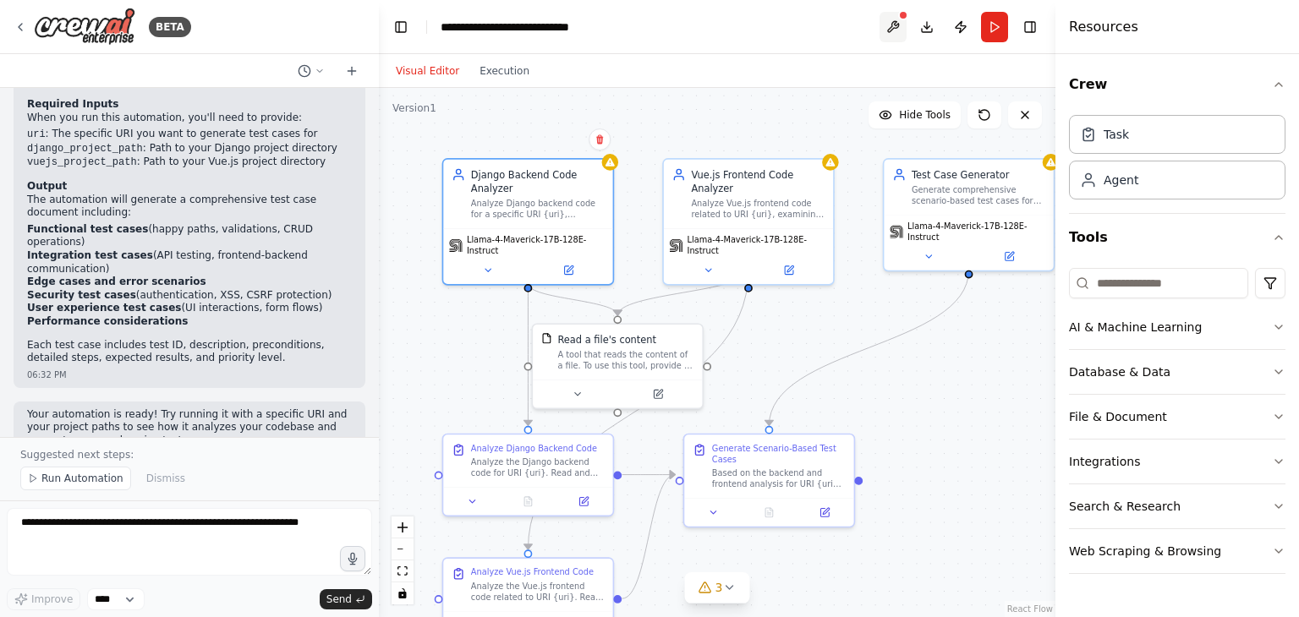
click at [886, 33] on button at bounding box center [893, 27] width 27 height 30
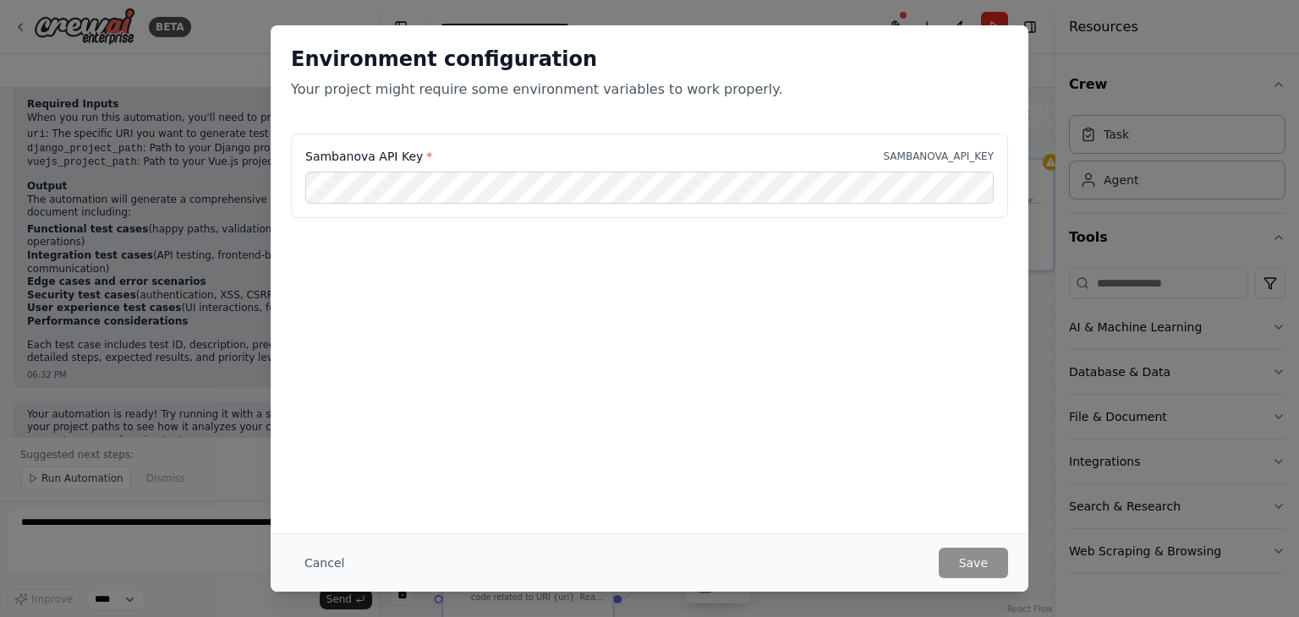
click at [815, 333] on div "Environment configuration Your project might require some environment variables…" at bounding box center [650, 279] width 758 height 508
click at [971, 561] on button "Save" at bounding box center [973, 563] width 69 height 30
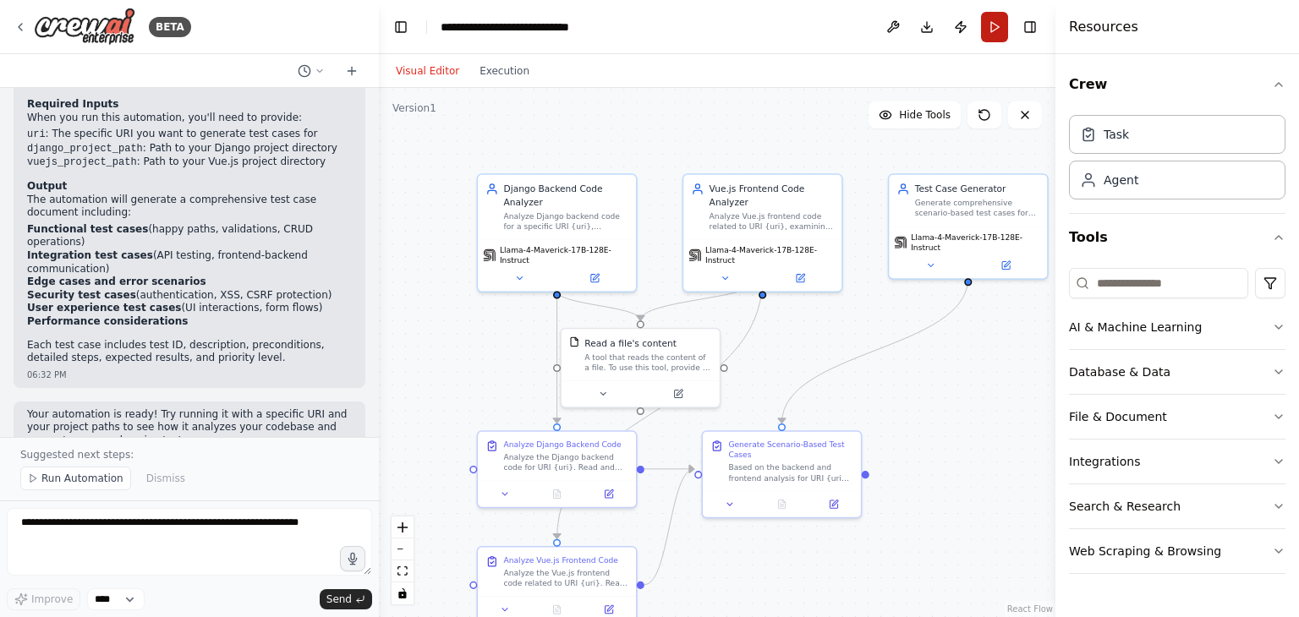
click at [995, 28] on button "Run" at bounding box center [994, 27] width 27 height 30
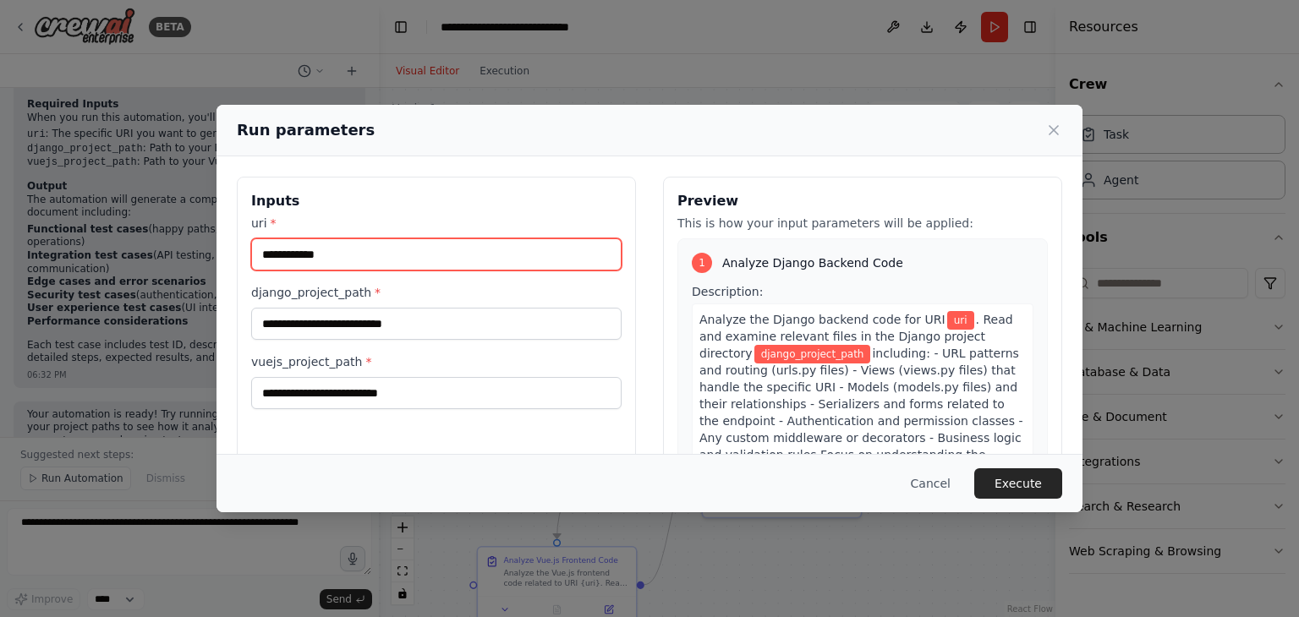
click at [389, 255] on input "uri *" at bounding box center [436, 254] width 370 height 32
paste input "**********"
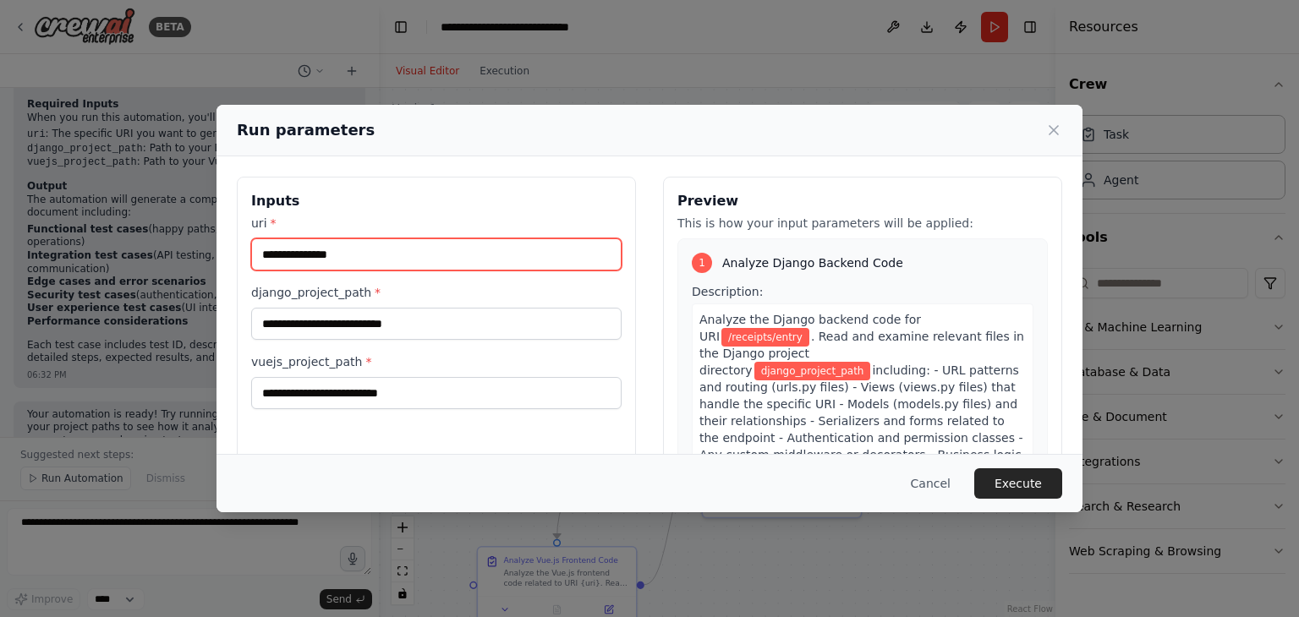
type input "**********"
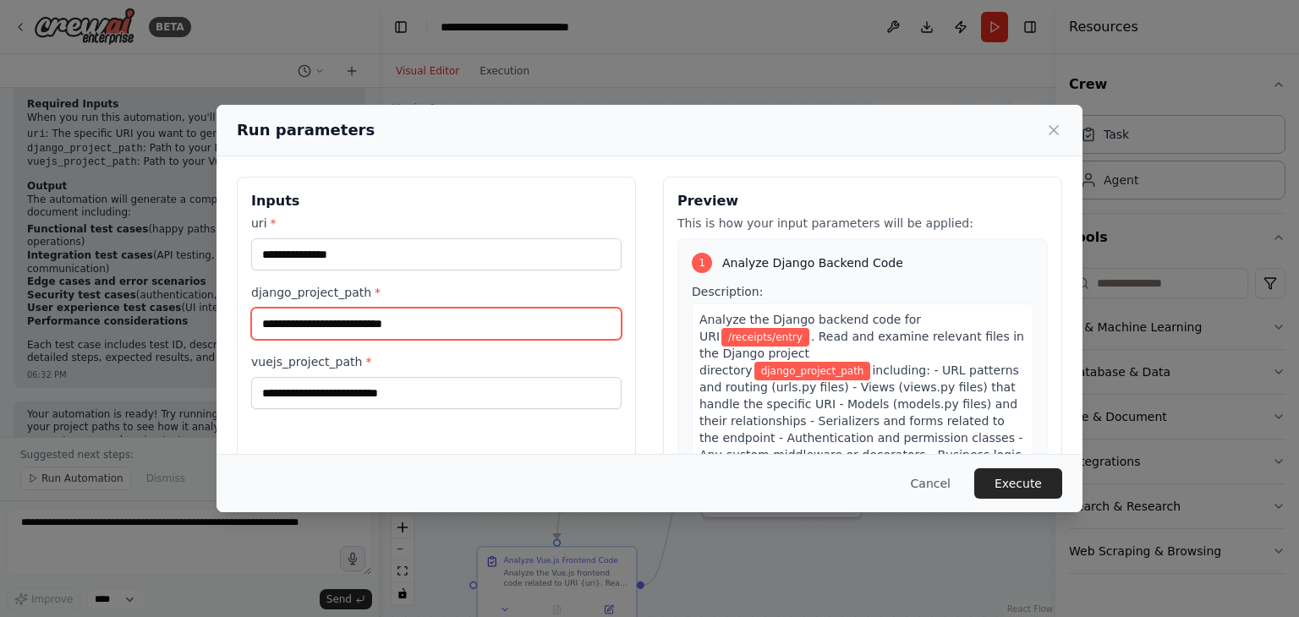
click at [400, 321] on input "django_project_path *" at bounding box center [436, 324] width 370 height 32
paste input "**********"
type input "**********"
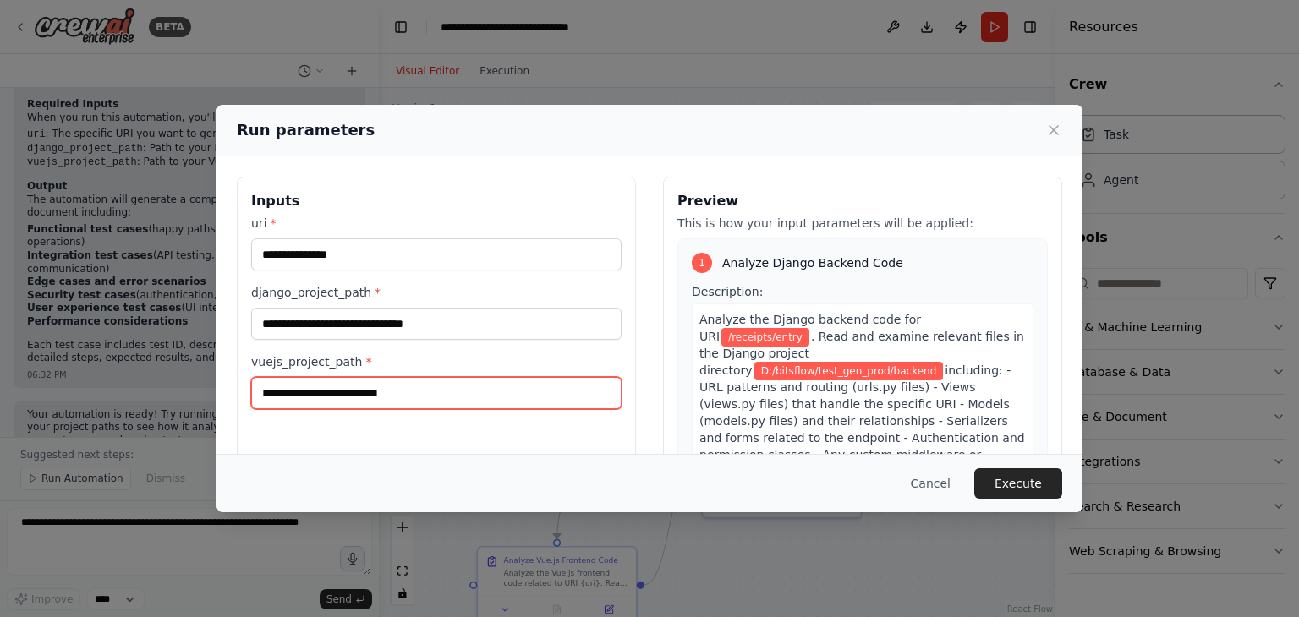
click at [392, 403] on input "vuejs_project_path *" at bounding box center [436, 393] width 370 height 32
paste input "**********"
type input "**********"
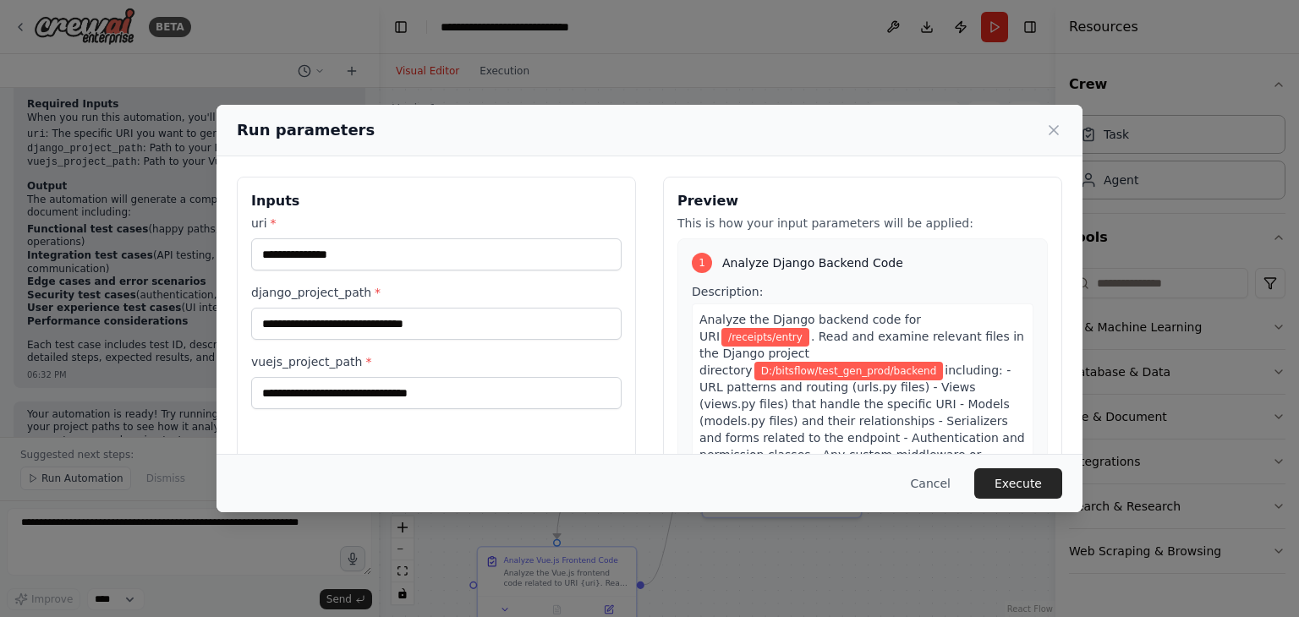
click at [781, 339] on span ". Read and examine relevant files in the Django project directory" at bounding box center [861, 353] width 325 height 47
click at [1038, 480] on button "Execute" at bounding box center [1018, 484] width 88 height 30
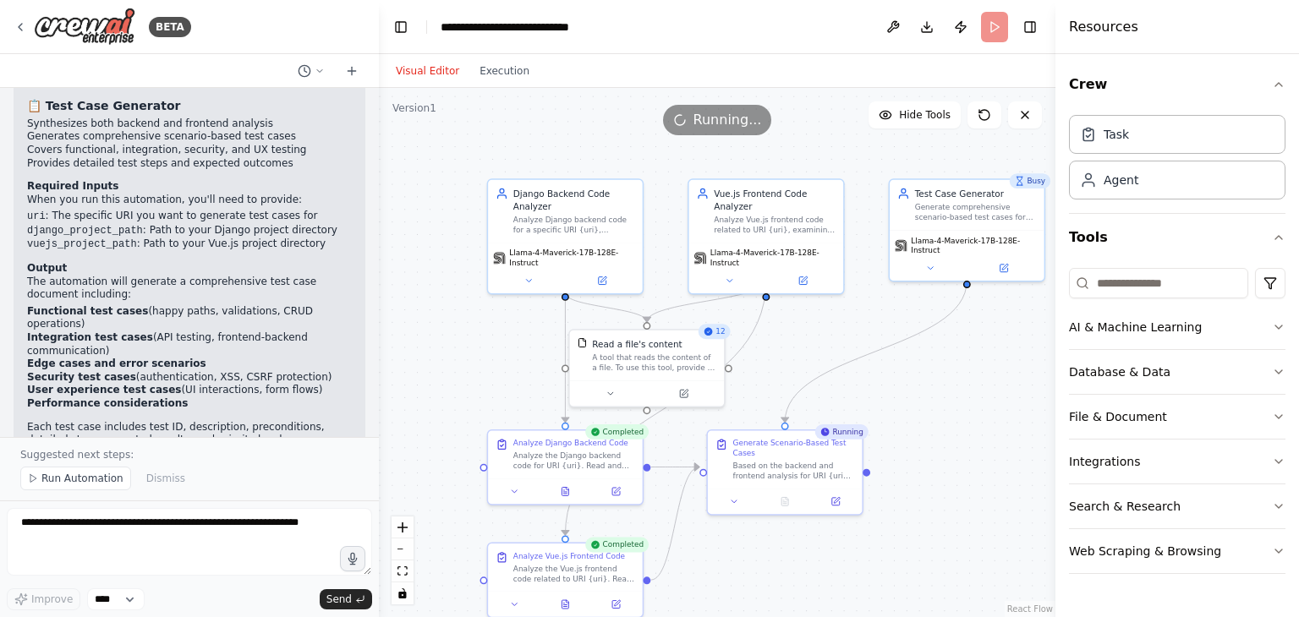
scroll to position [1806, 0]
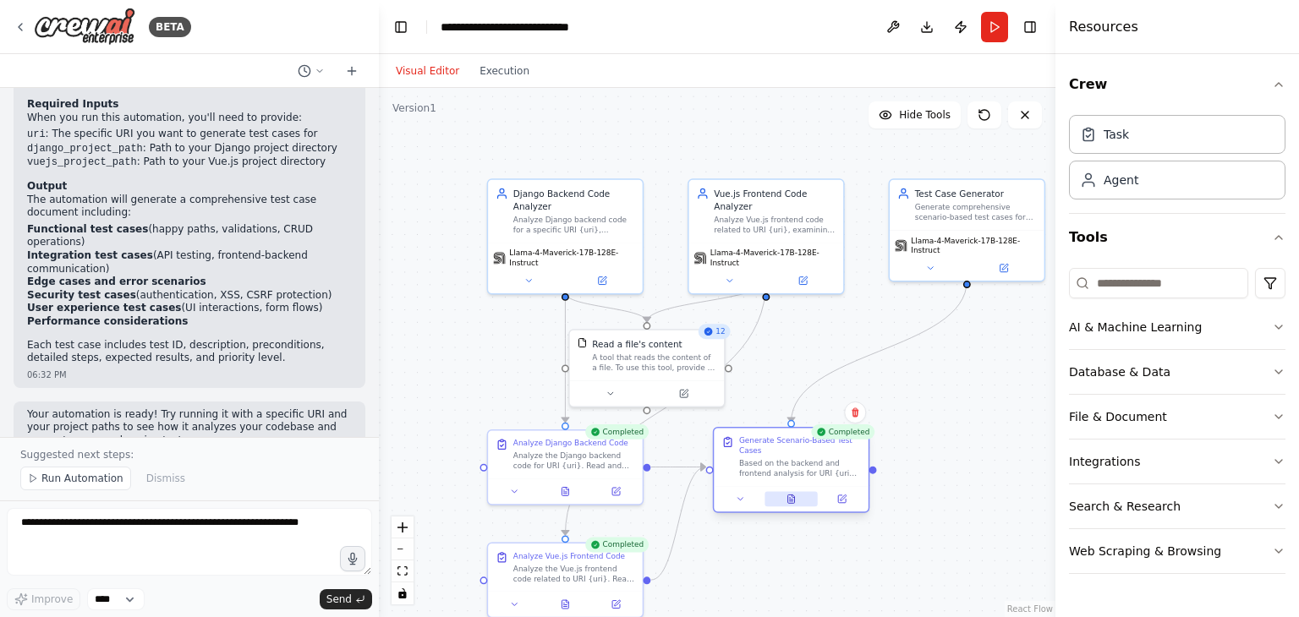
click at [785, 495] on button at bounding box center [791, 498] width 53 height 15
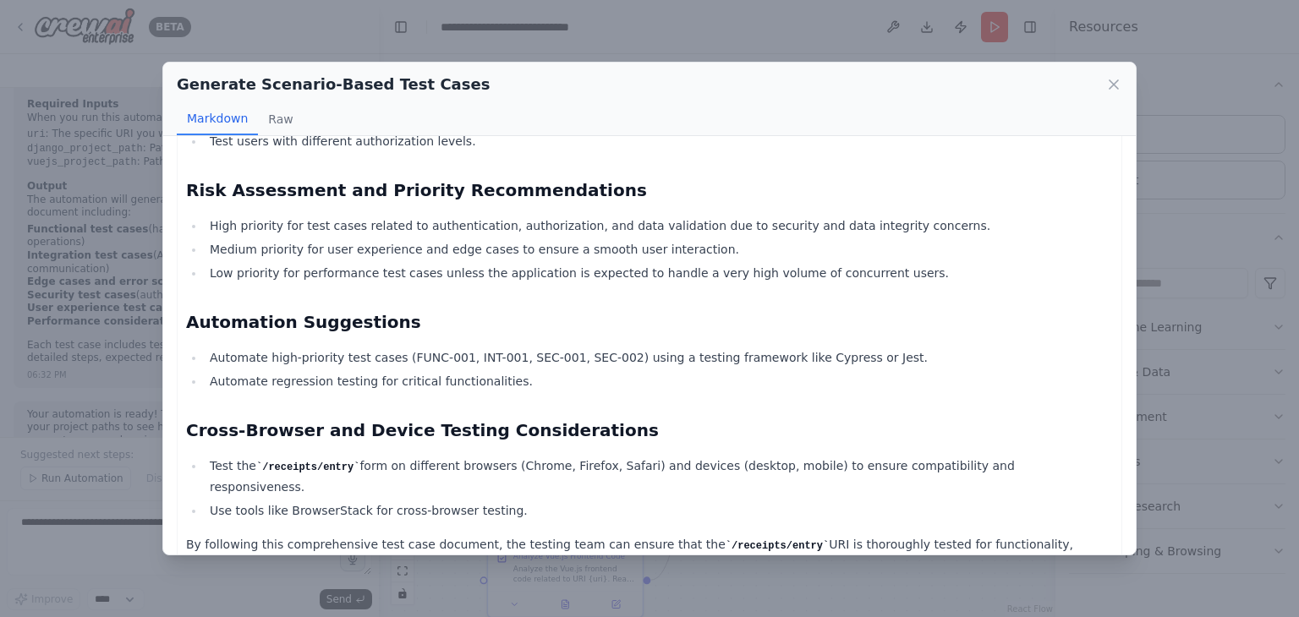
scroll to position [3245, 0]
click at [1113, 86] on icon at bounding box center [1113, 84] width 17 height 17
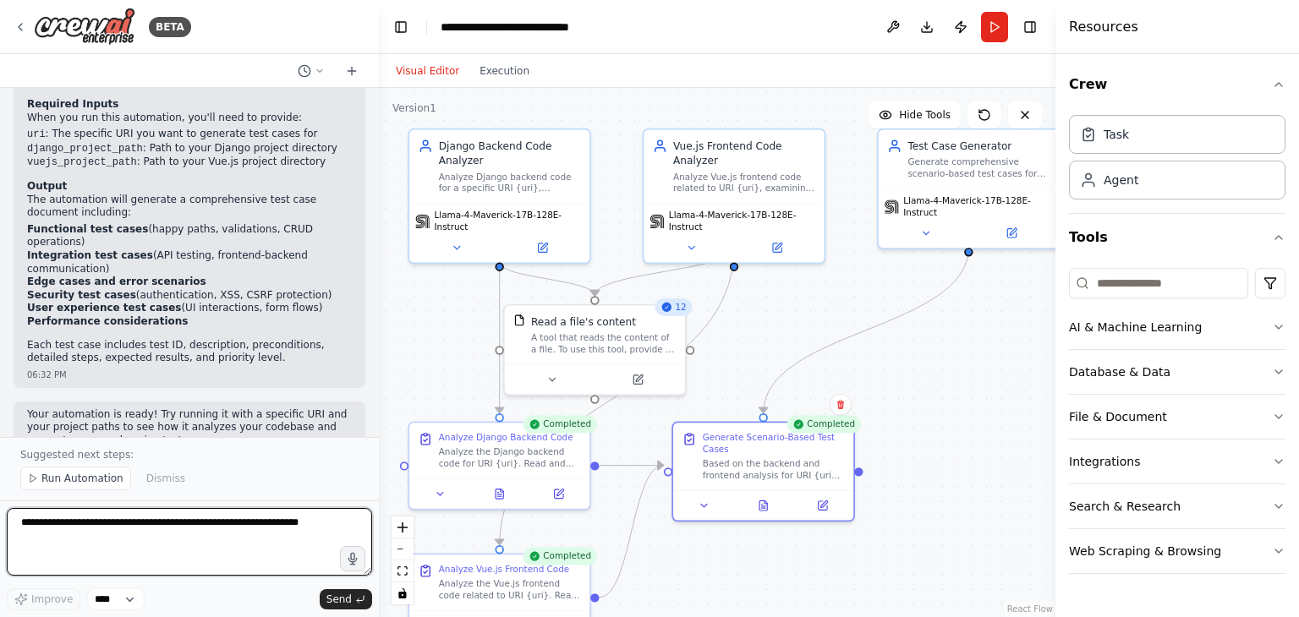
click at [112, 526] on textarea at bounding box center [189, 542] width 365 height 68
paste textarea "**********"
type textarea "**********"
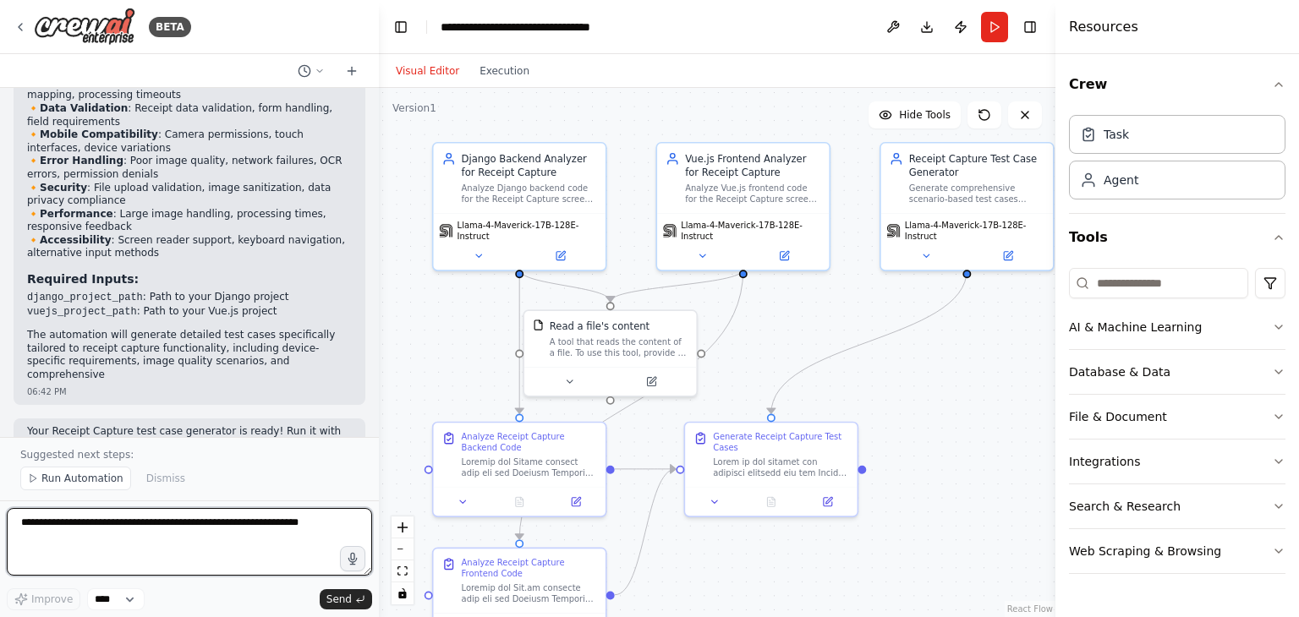
scroll to position [3514, 0]
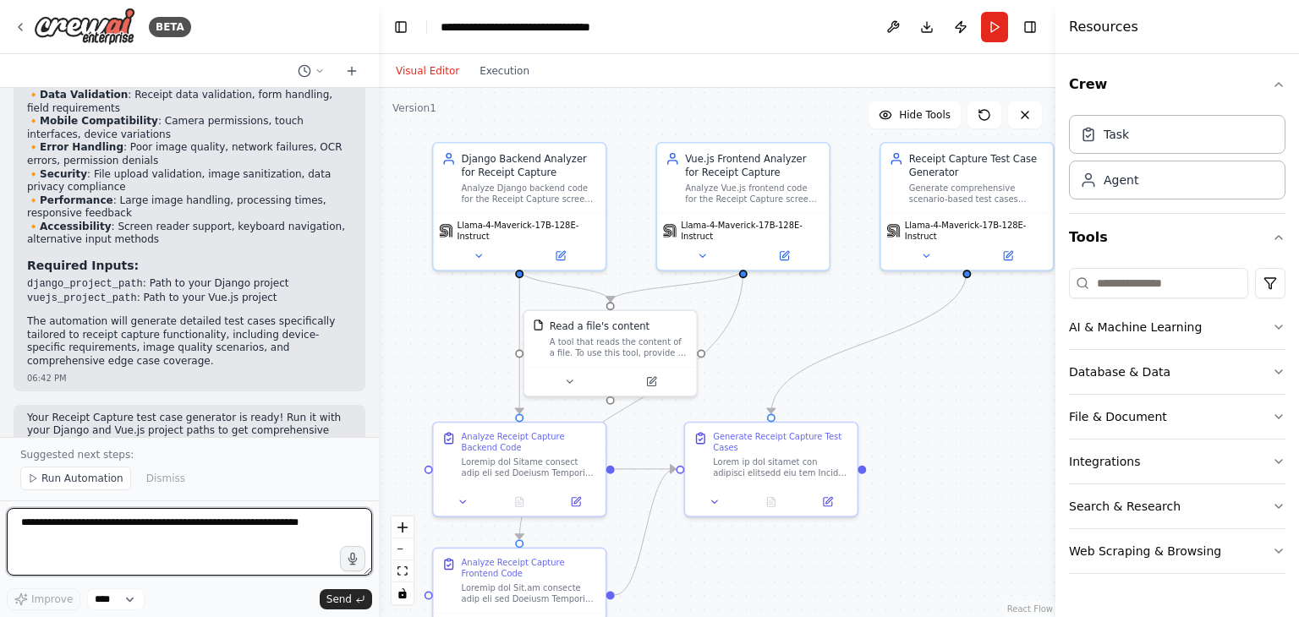
click at [54, 524] on textarea at bounding box center [189, 542] width 365 height 68
click at [137, 526] on textarea at bounding box center [189, 542] width 365 height 68
type textarea "**********"
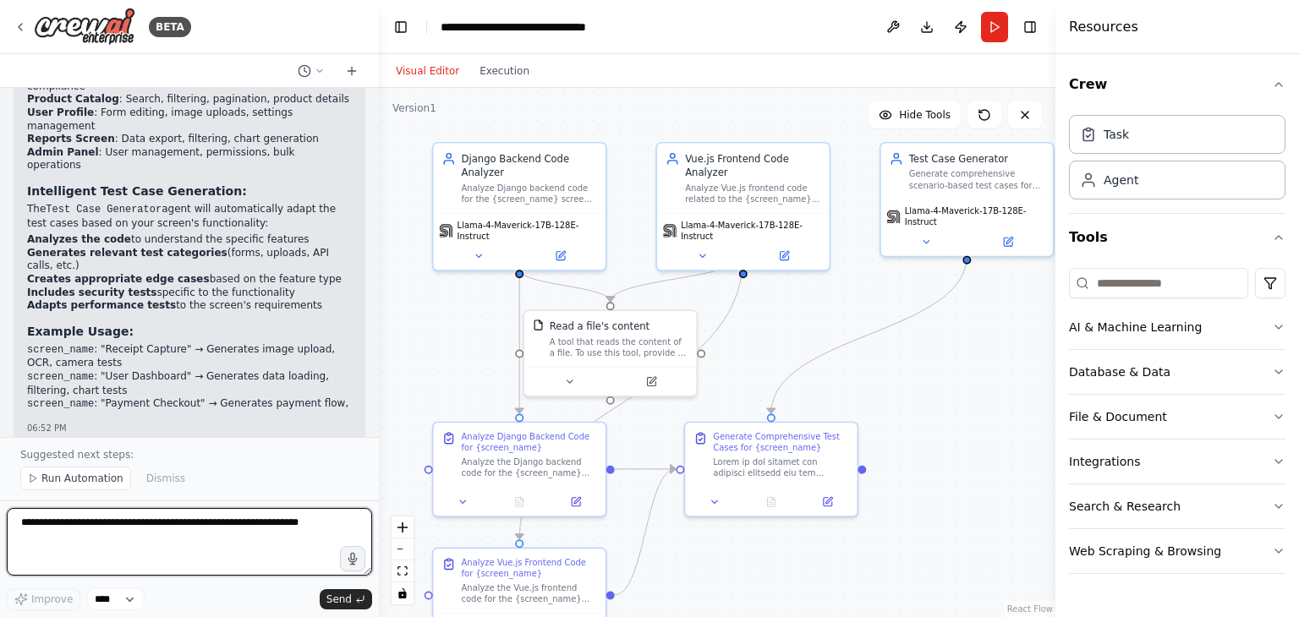
scroll to position [4858, 0]
